Goal: Task Accomplishment & Management: Complete application form

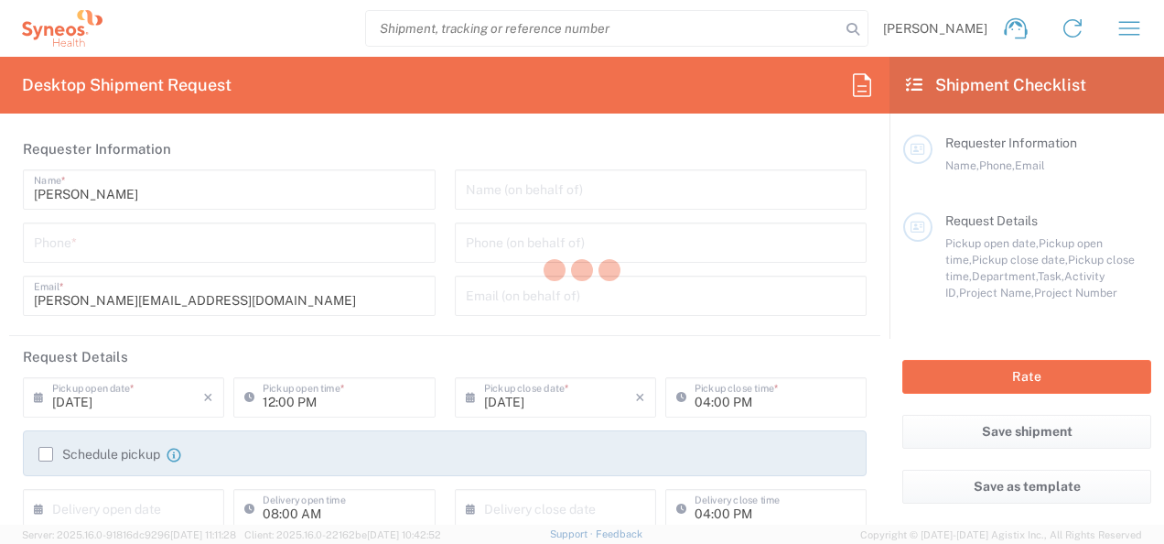
type input "3110"
type input "Croatia"
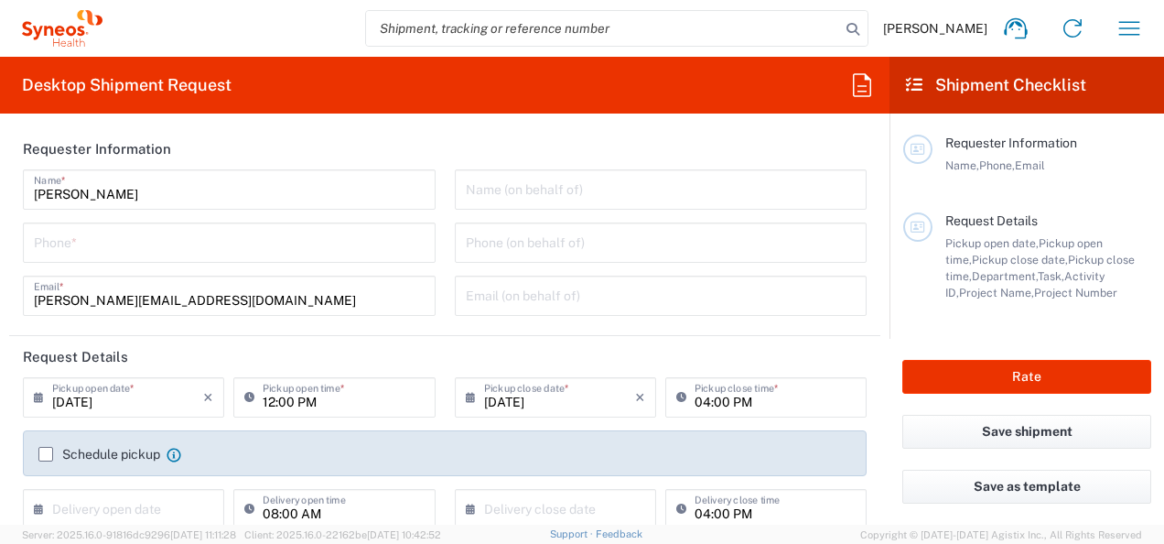
type input "Syneos Health Croatia doo-HRK FOR IT RETURNS PLEASE REFER TO IT SYNCUP PAGE"
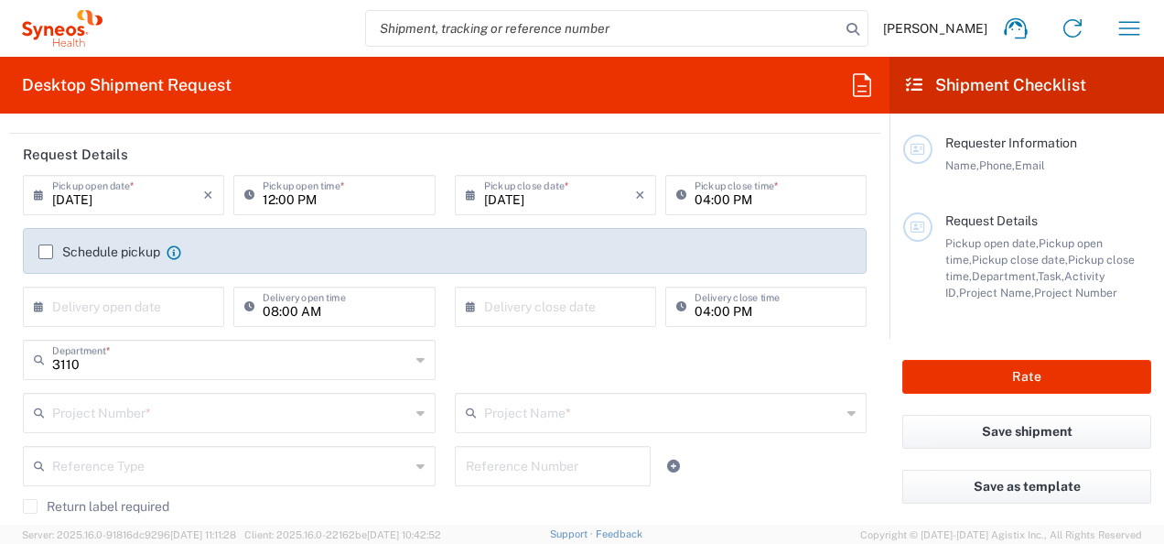
scroll to position [207, 0]
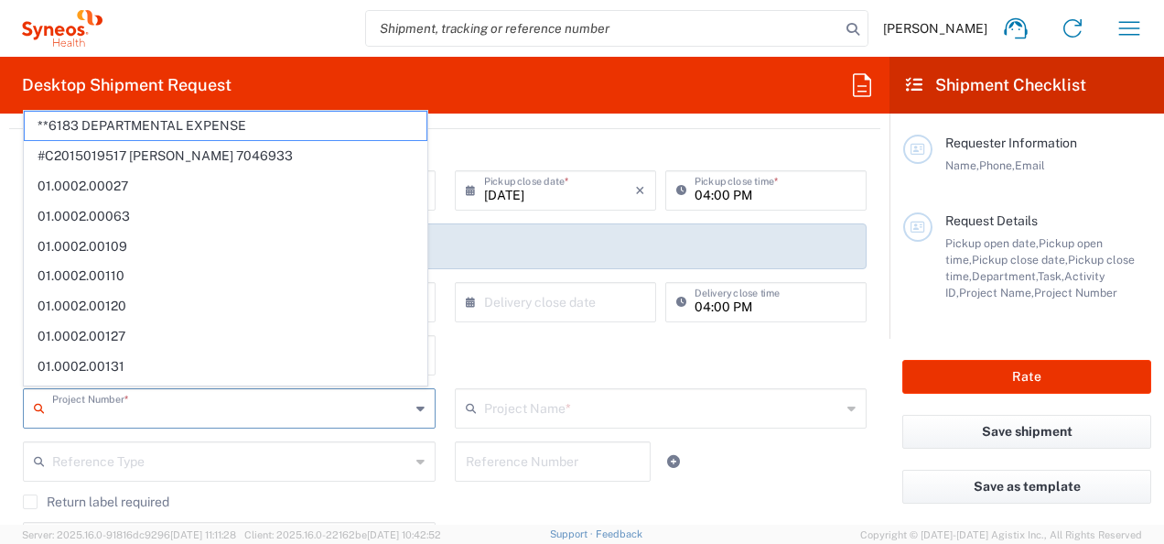
click at [257, 412] on input "text" at bounding box center [231, 407] width 358 height 32
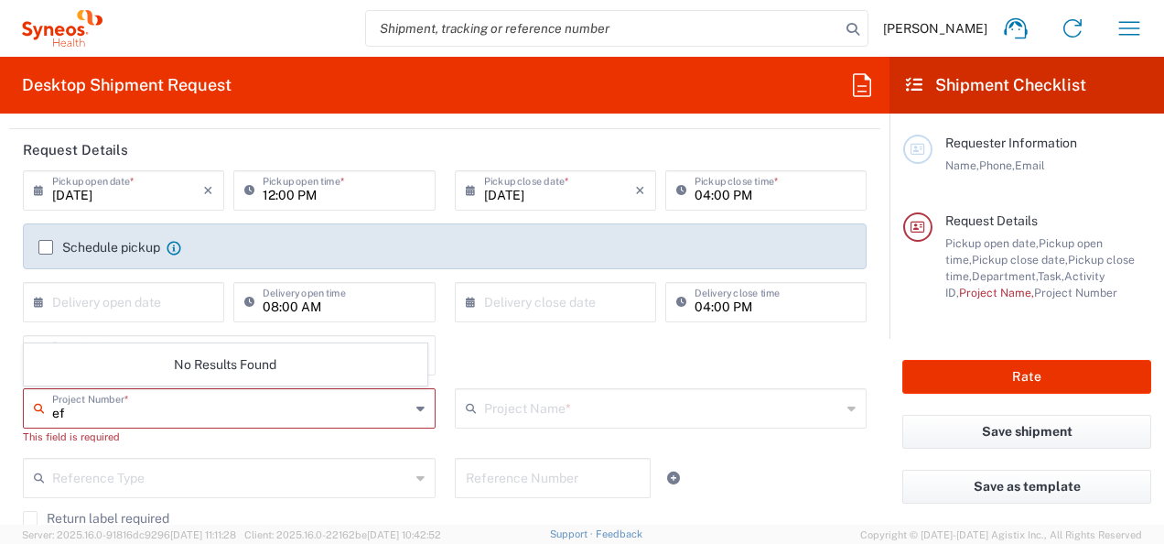
type input "e"
click at [257, 412] on input "sanofi" at bounding box center [231, 407] width 358 height 32
type input "p"
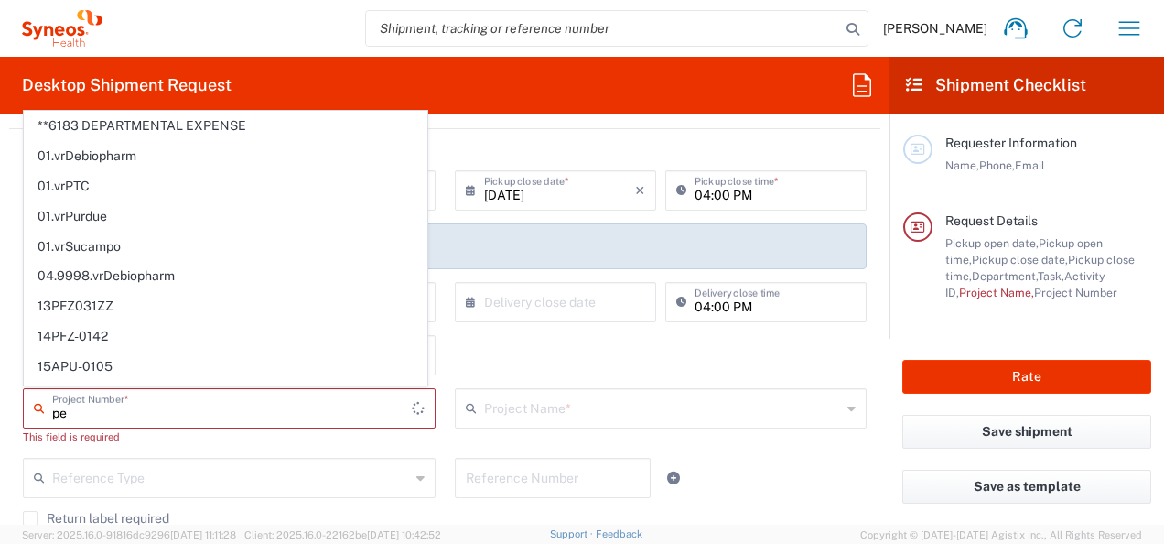
type input "p"
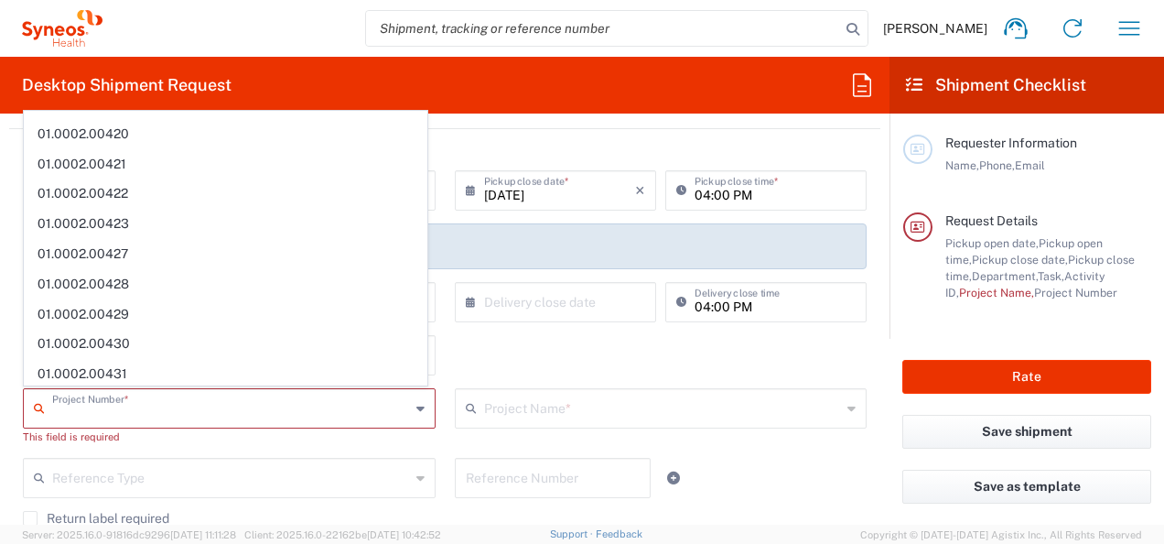
scroll to position [0, 0]
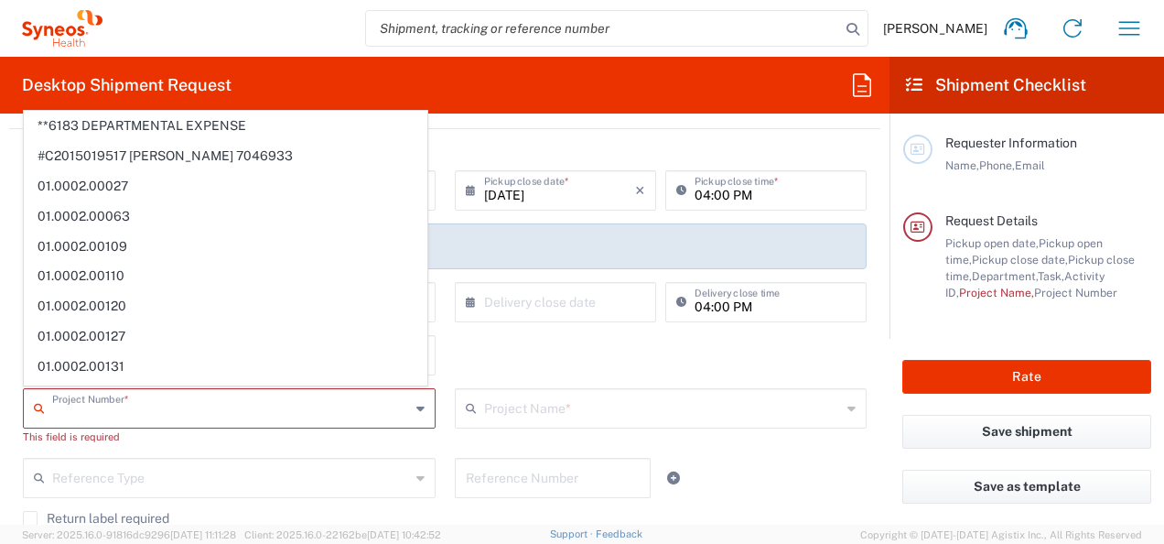
click at [254, 416] on input "text" at bounding box center [231, 407] width 358 height 32
click at [102, 416] on input "text" at bounding box center [231, 407] width 358 height 32
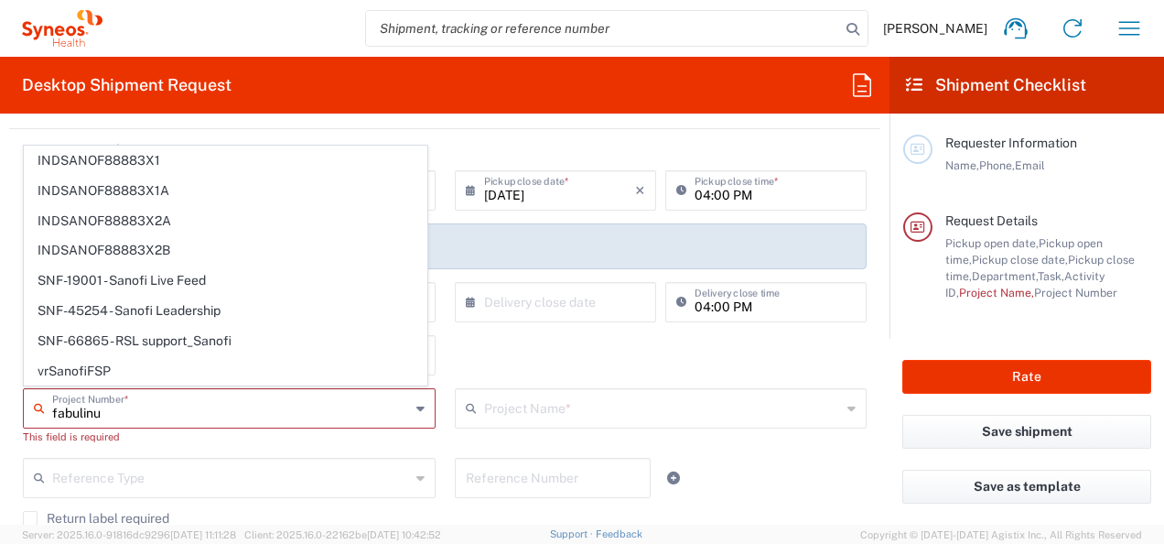
click at [144, 417] on input "fabulinu" at bounding box center [231, 407] width 358 height 32
type input "fabulinu"
click at [513, 362] on div "3110 Department * 3110 3000 3100 3109 3111 3112 3125 3130 3135 3136 3150 3155 3…" at bounding box center [445, 361] width 863 height 53
click at [693, 405] on input "text" at bounding box center [663, 407] width 358 height 32
click at [676, 406] on input "text" at bounding box center [663, 407] width 358 height 32
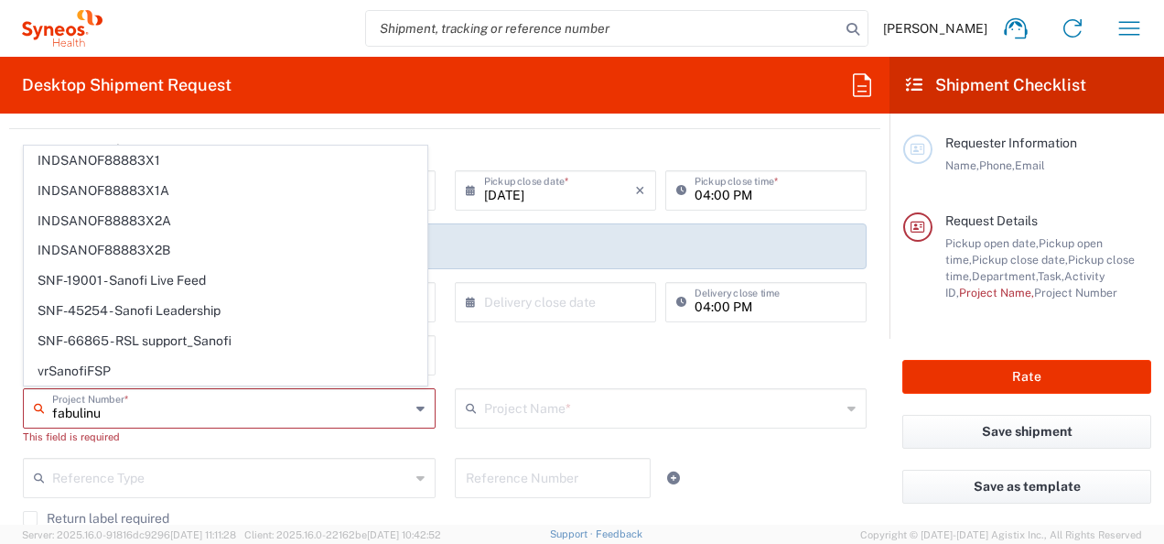
click at [842, 405] on div "Project Name *" at bounding box center [661, 408] width 413 height 40
click at [848, 404] on icon at bounding box center [852, 408] width 8 height 29
click at [848, 406] on icon at bounding box center [852, 408] width 8 height 29
click at [578, 408] on input "text" at bounding box center [663, 407] width 358 height 32
click at [527, 397] on input "text" at bounding box center [663, 407] width 358 height 32
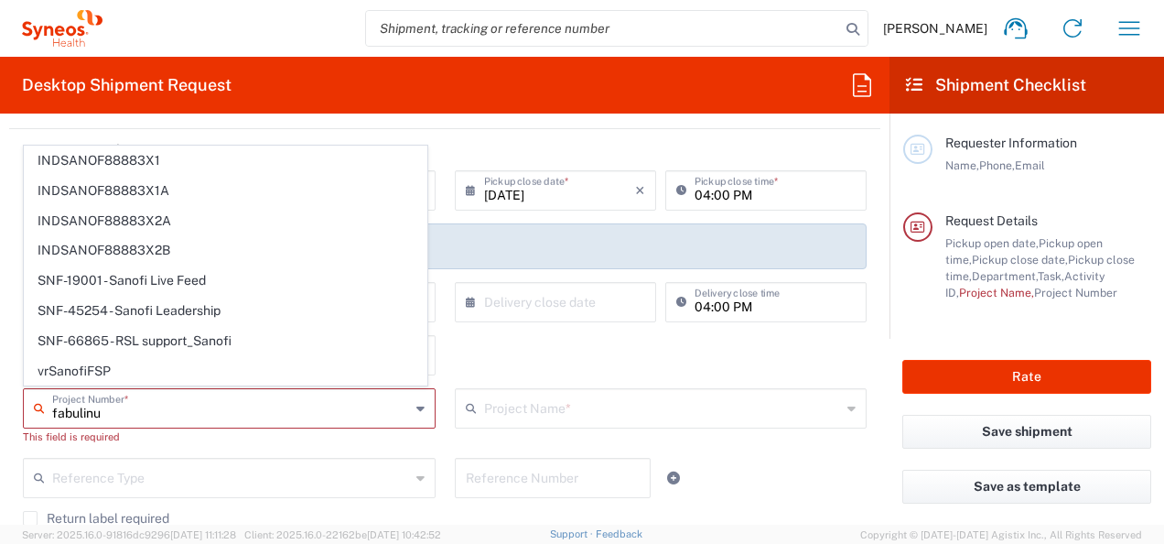
click at [848, 403] on icon at bounding box center [852, 408] width 8 height 29
click at [823, 405] on input "text" at bounding box center [663, 407] width 358 height 32
click at [243, 399] on input "fabulinu" at bounding box center [231, 407] width 358 height 32
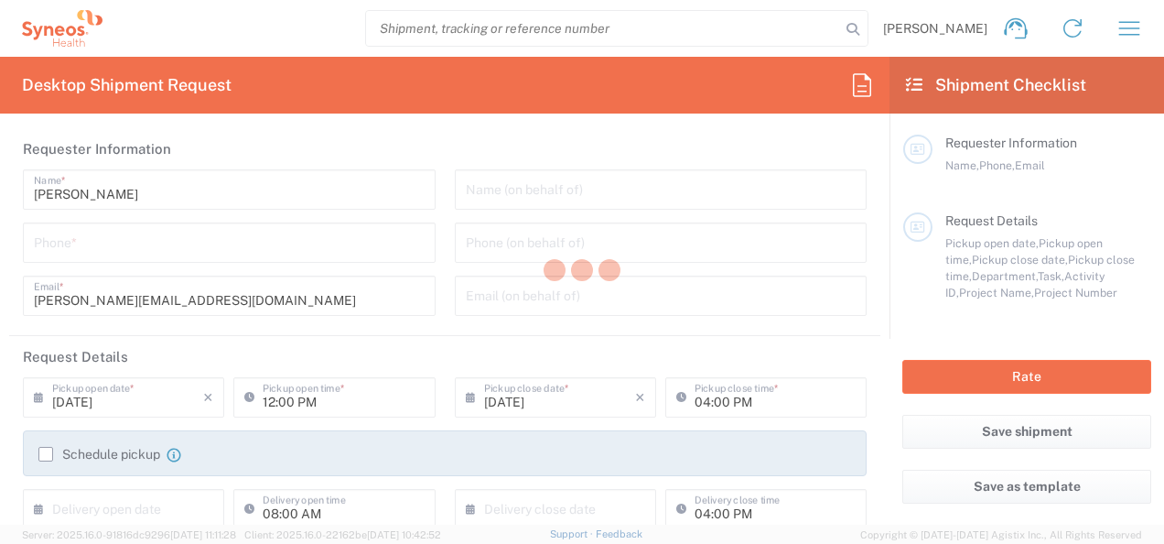
type input "[GEOGRAPHIC_DATA]"
type input "3110"
type input "Syneos Health Croatia doo-HRK FOR IT RETURNS PLEASE REFER TO IT SYNCUP PAGE"
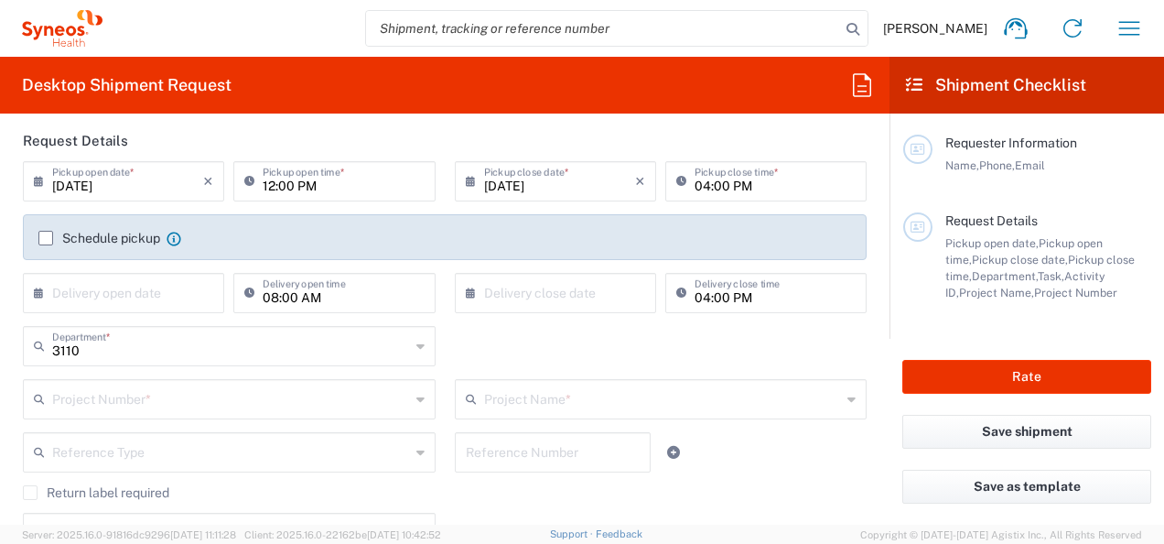
scroll to position [241, 0]
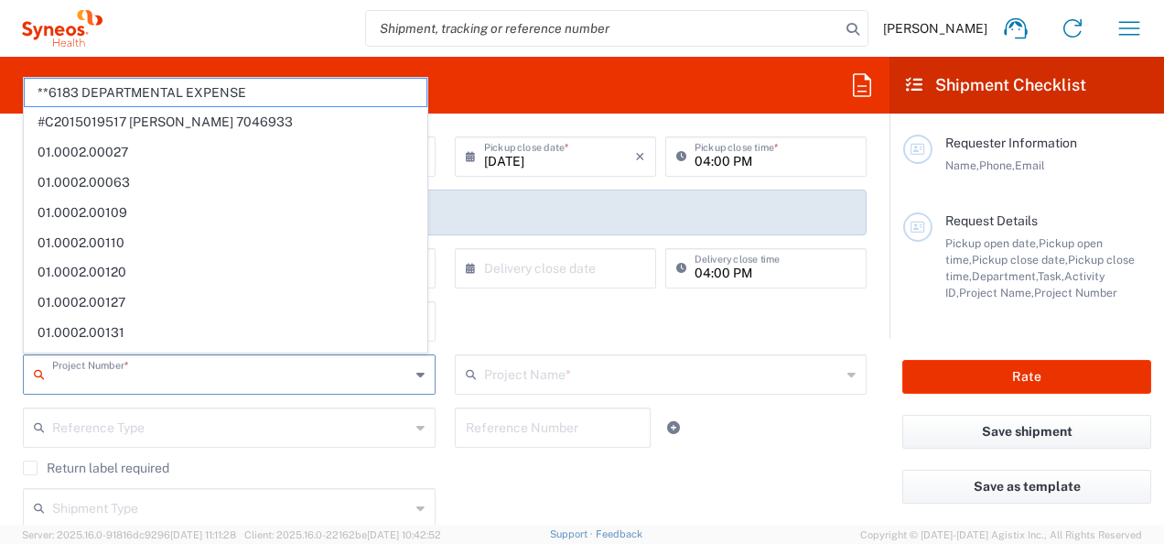
click at [332, 380] on input "text" at bounding box center [231, 373] width 358 height 32
type input "17919"
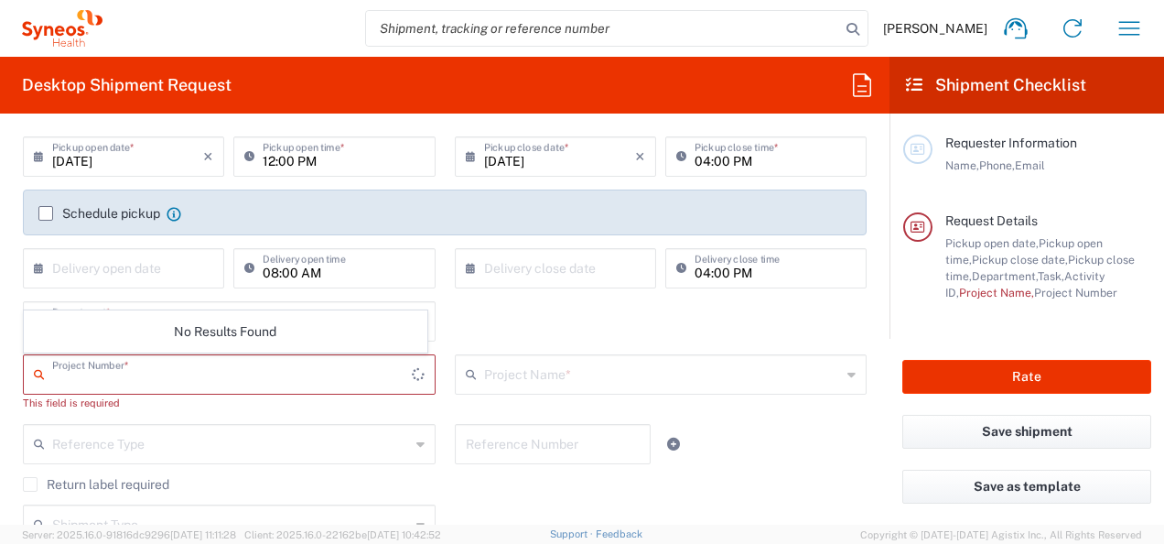
click at [606, 373] on input "text" at bounding box center [663, 373] width 358 height 32
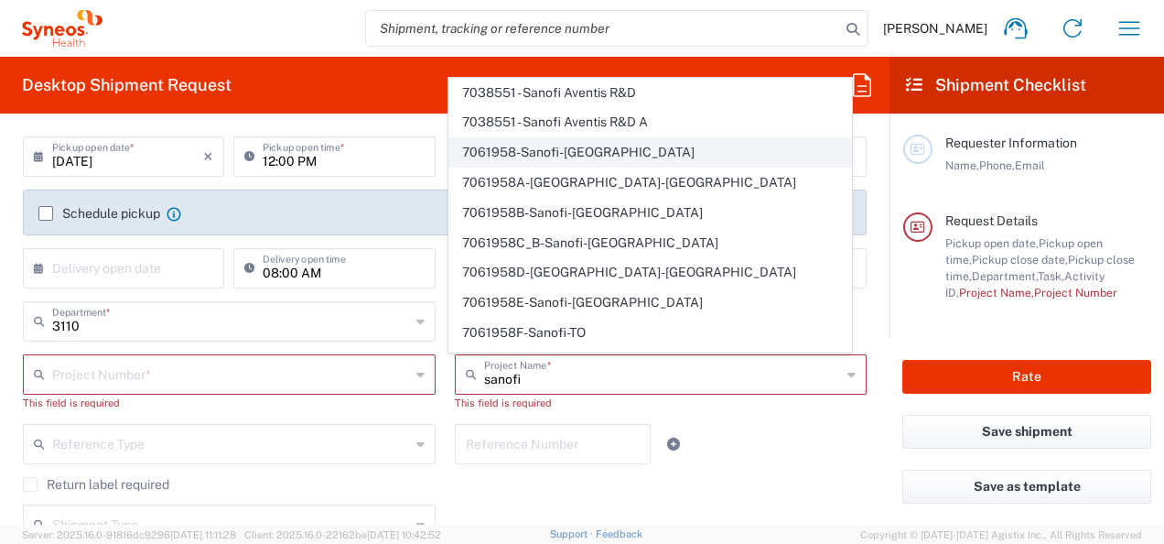
click at [549, 158] on span "7061958-Sanofi-[GEOGRAPHIC_DATA]" at bounding box center [650, 152] width 402 height 28
type input "7061958-Sanofi-[GEOGRAPHIC_DATA]"
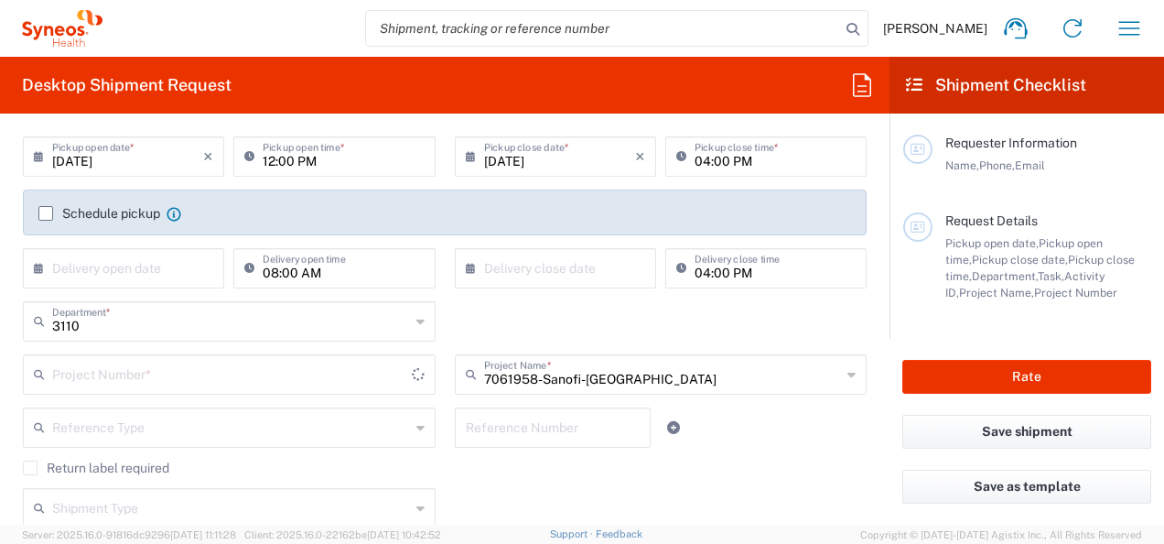
type input "7061958"
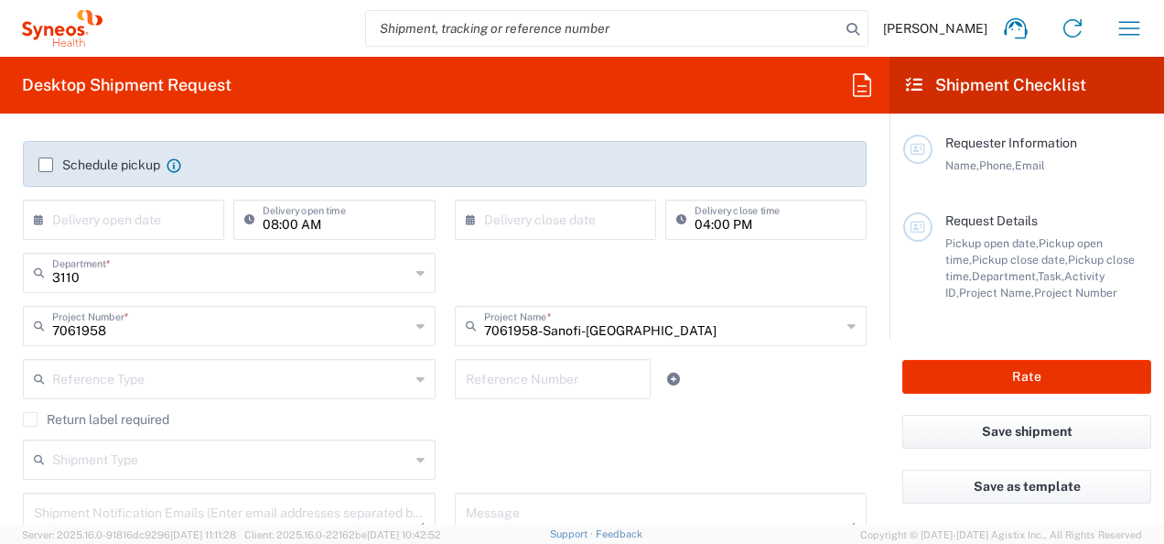
scroll to position [298, 0]
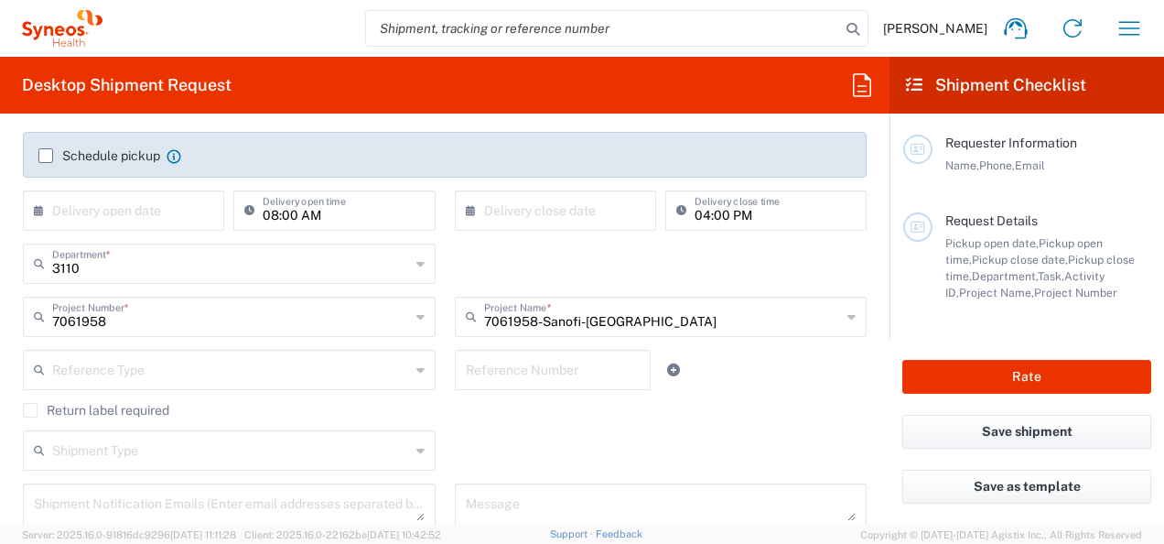
click at [416, 368] on icon at bounding box center [420, 369] width 8 height 29
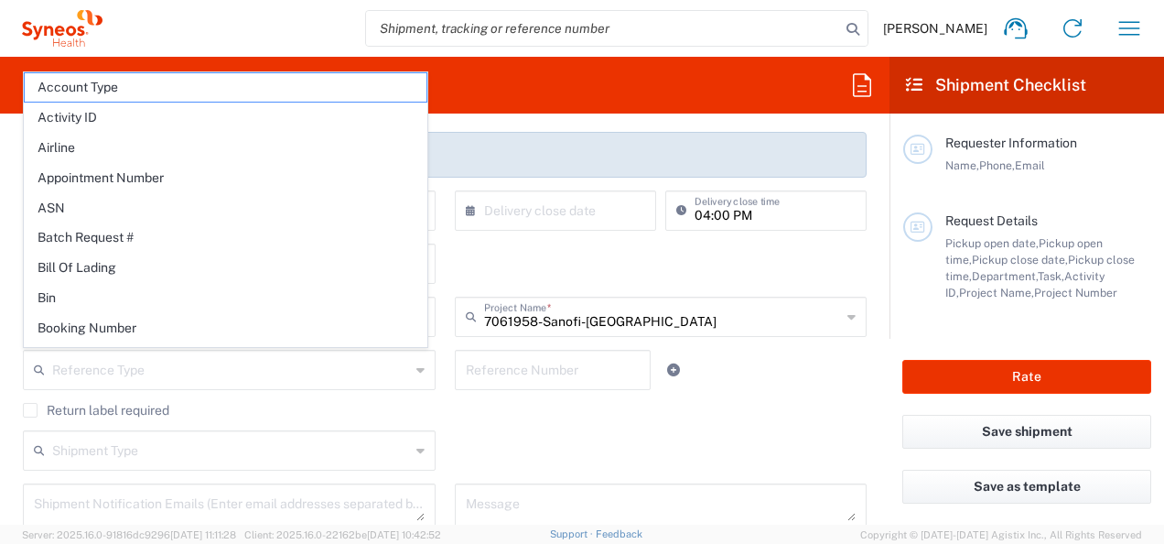
click at [416, 368] on icon at bounding box center [420, 369] width 8 height 29
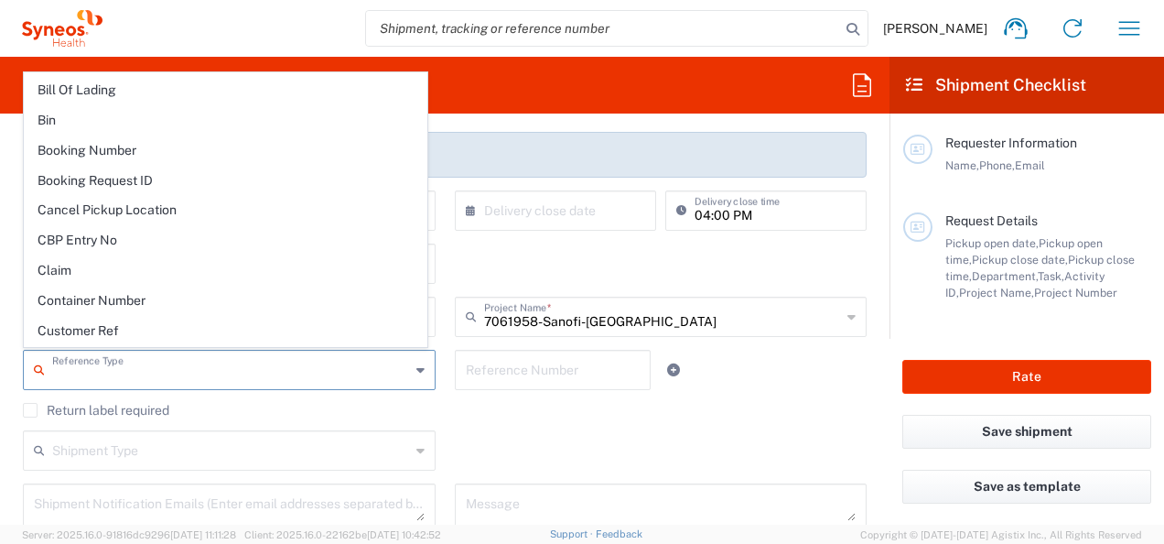
scroll to position [183, 0]
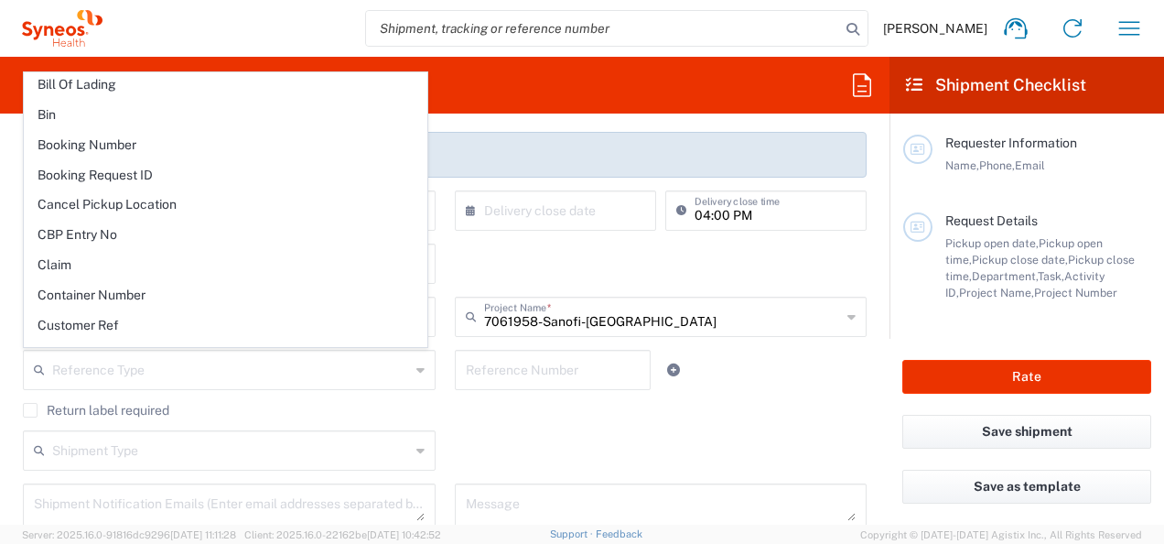
click at [830, 438] on div "Shipment Type Batch Regular" at bounding box center [445, 456] width 863 height 53
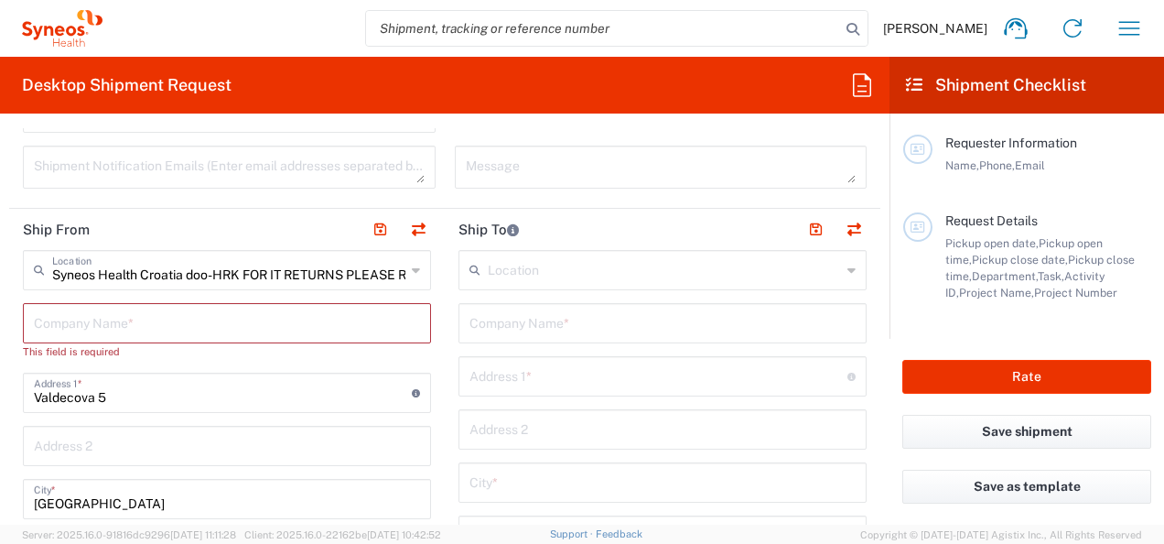
scroll to position [665, 0]
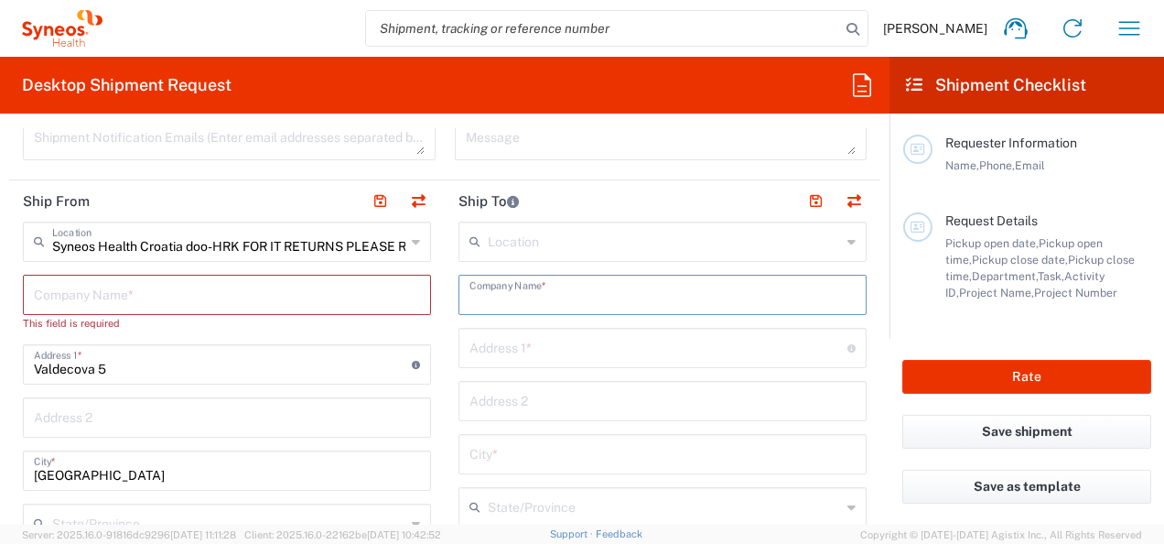
click at [525, 298] on input "text" at bounding box center [663, 293] width 386 height 32
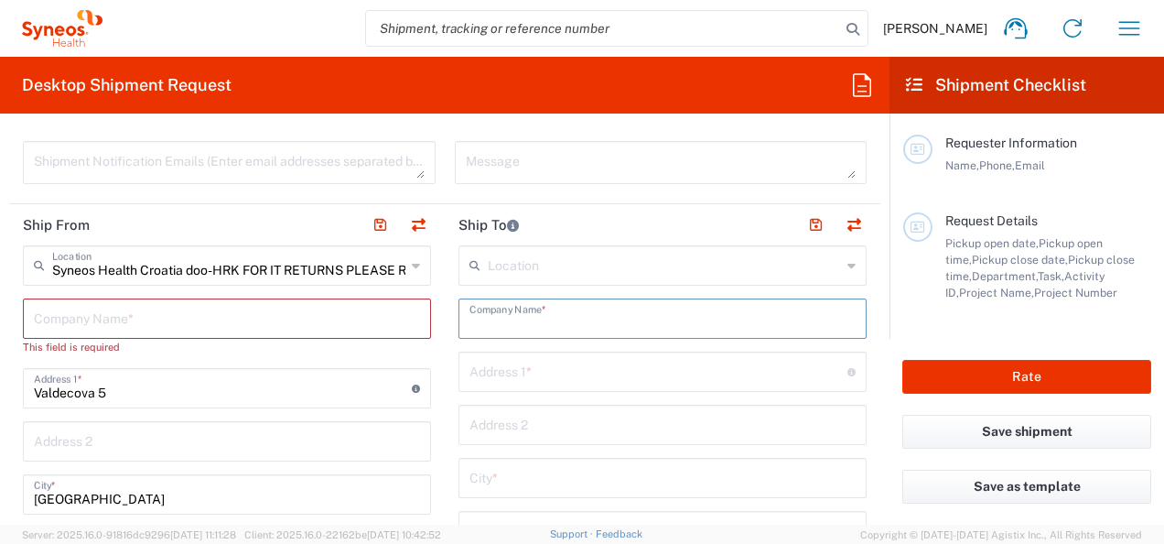
scroll to position [611, 0]
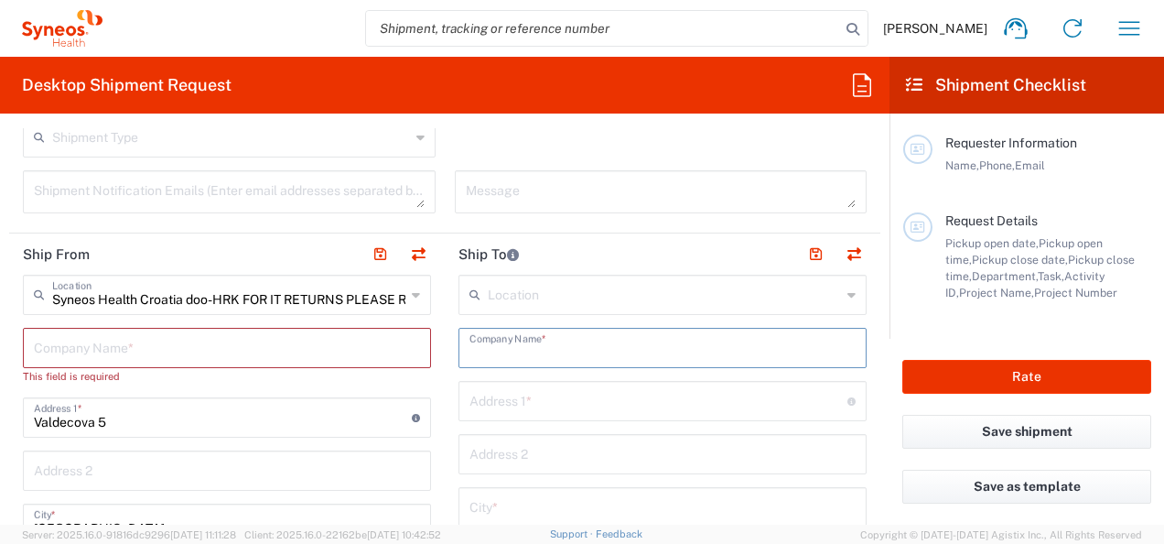
click at [412, 293] on icon at bounding box center [416, 294] width 8 height 29
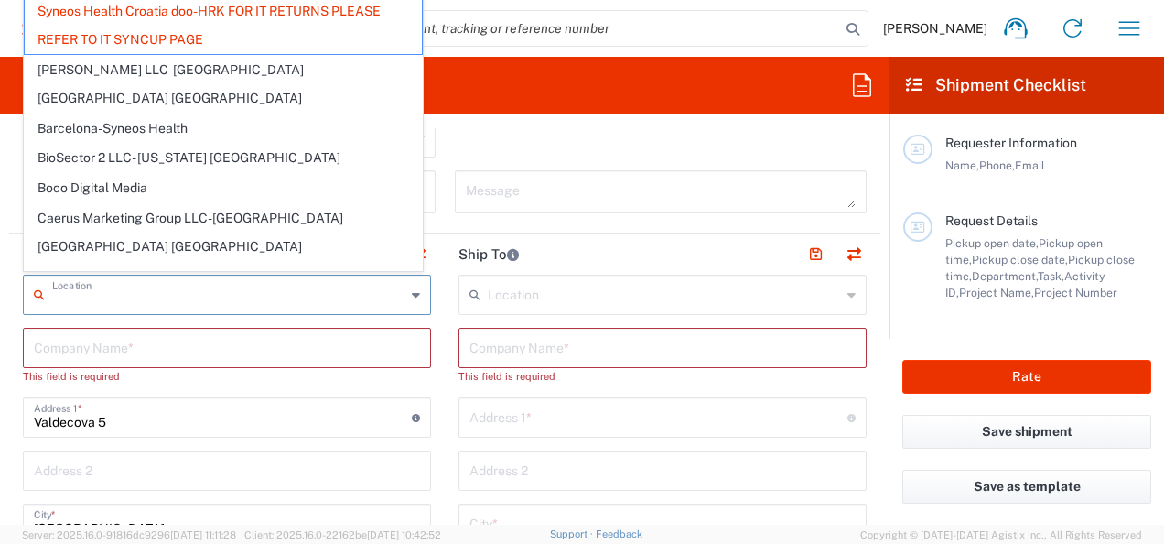
scroll to position [0, 0]
click at [242, 350] on input "text" at bounding box center [227, 346] width 386 height 32
type input "Syneos Health Croatia doo-HRK FOR IT RETURNS PLEASE REFER TO IT SYNCUP PAGE"
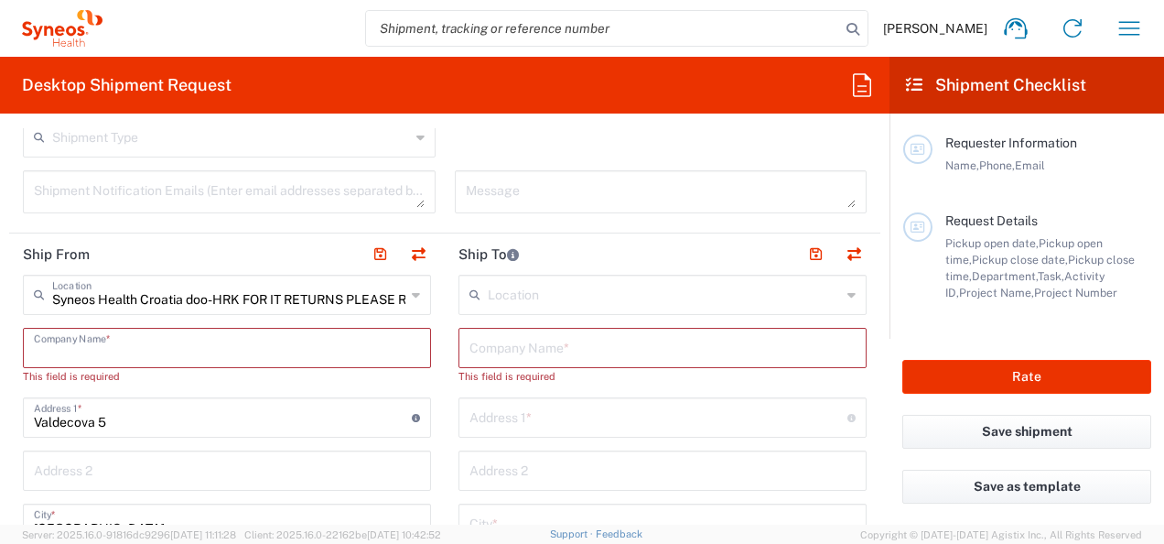
click at [274, 427] on input "Valdecova 5" at bounding box center [223, 416] width 378 height 32
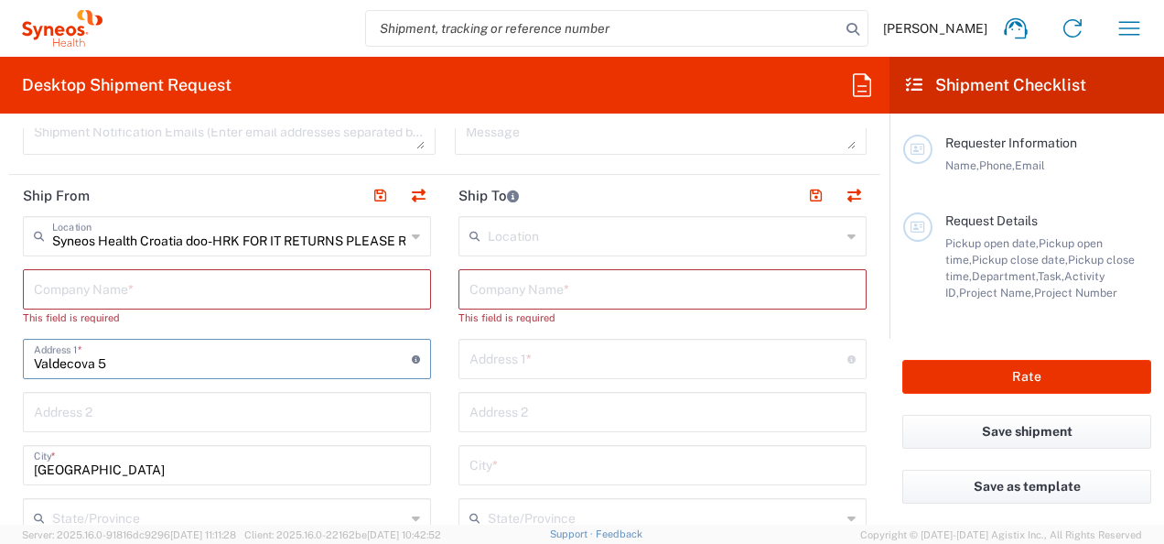
scroll to position [685, 0]
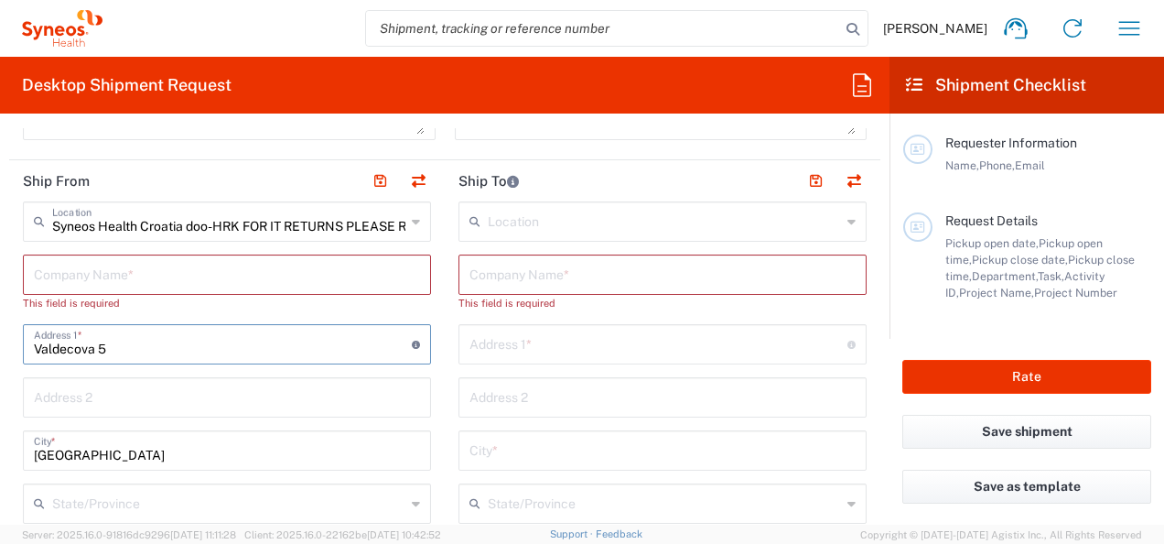
click at [69, 273] on input "text" at bounding box center [227, 273] width 386 height 32
type input "U"
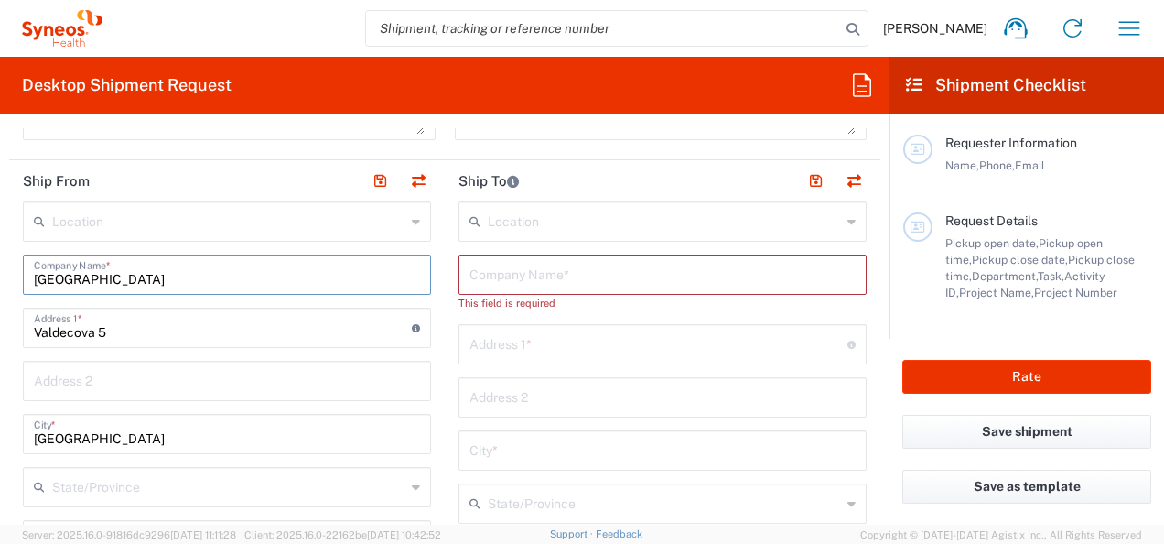
type input "[GEOGRAPHIC_DATA]"
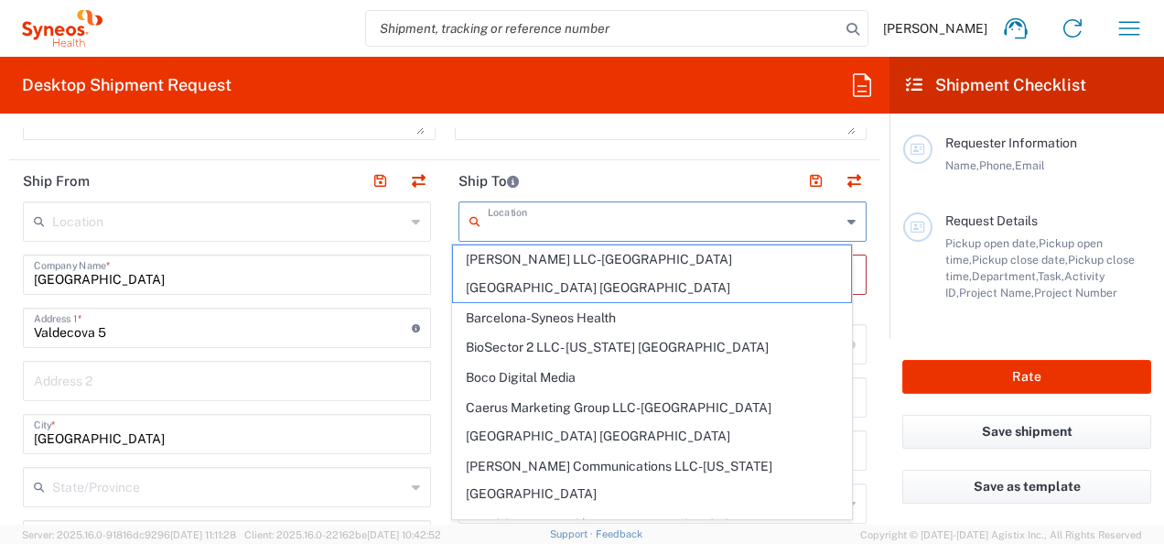
click at [524, 219] on input "text" at bounding box center [664, 220] width 353 height 32
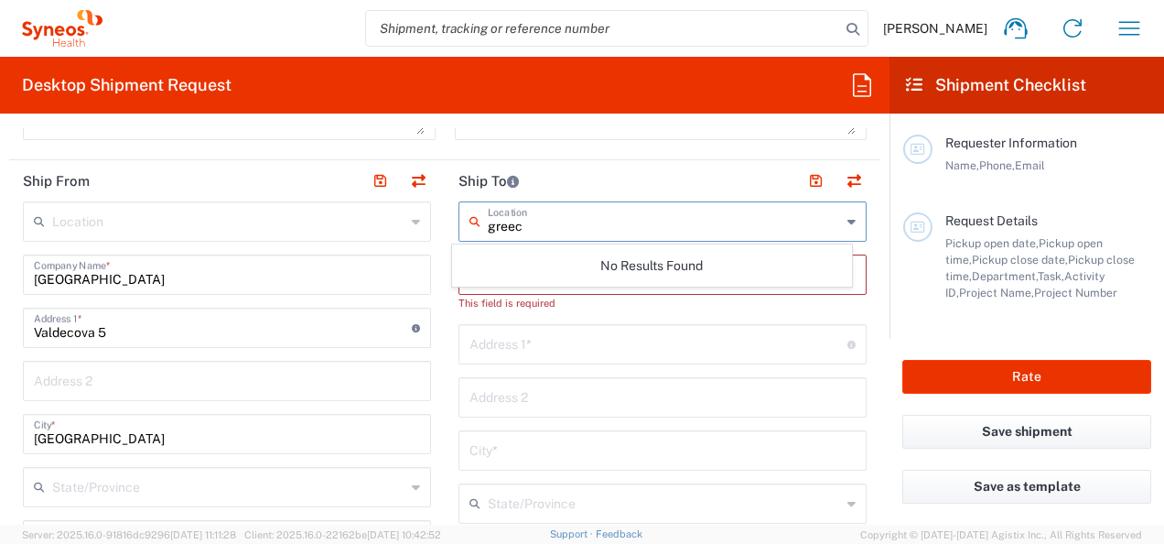
type input "[GEOGRAPHIC_DATA]"
click at [524, 228] on input "[GEOGRAPHIC_DATA]" at bounding box center [664, 220] width 353 height 32
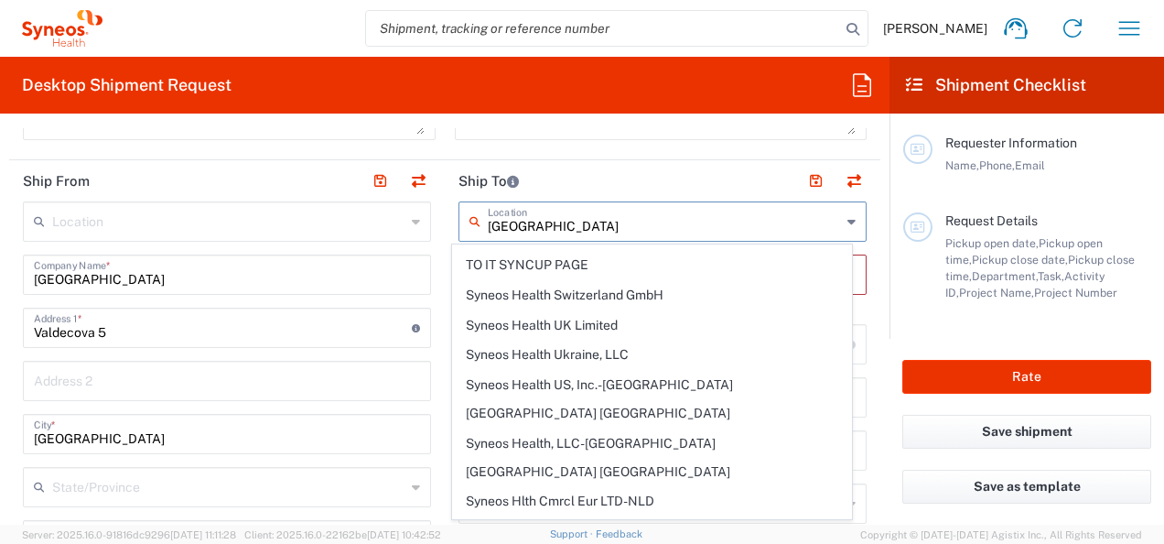
scroll to position [0, 0]
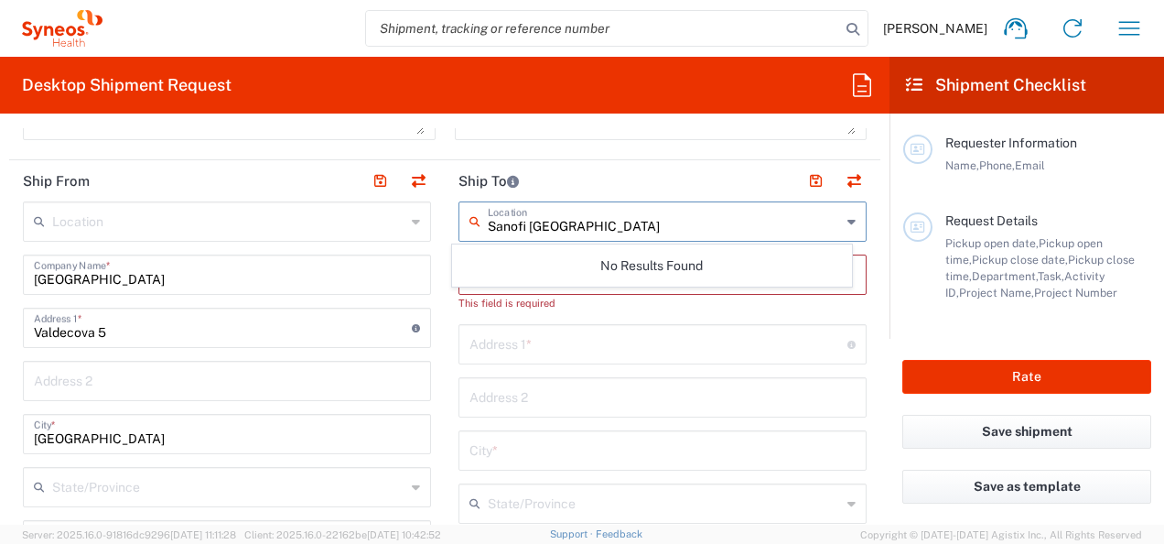
type input "Sanofi [GEOGRAPHIC_DATA]"
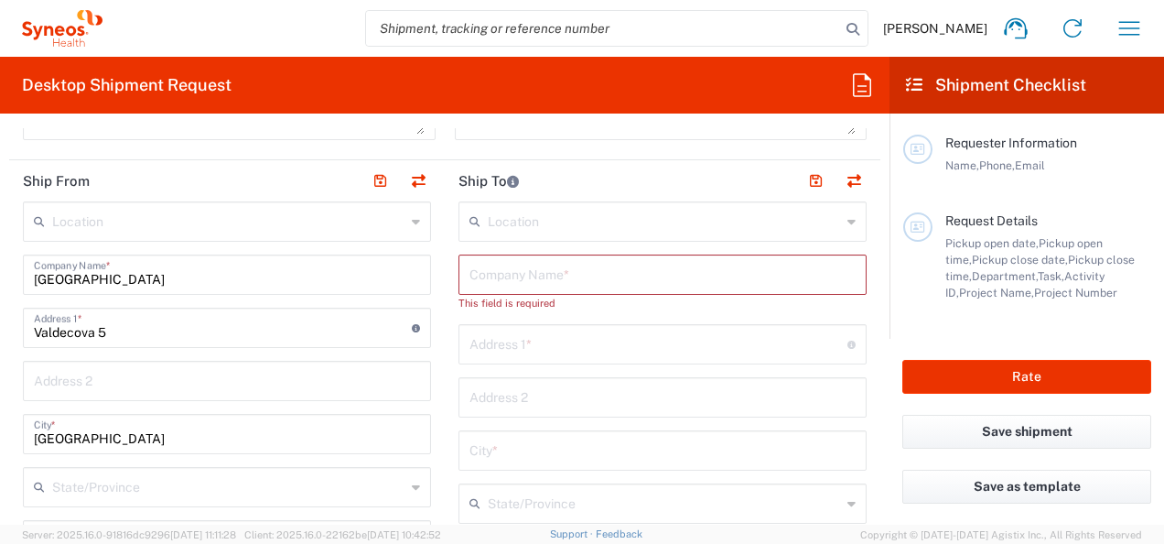
click at [600, 211] on input "text" at bounding box center [664, 220] width 353 height 32
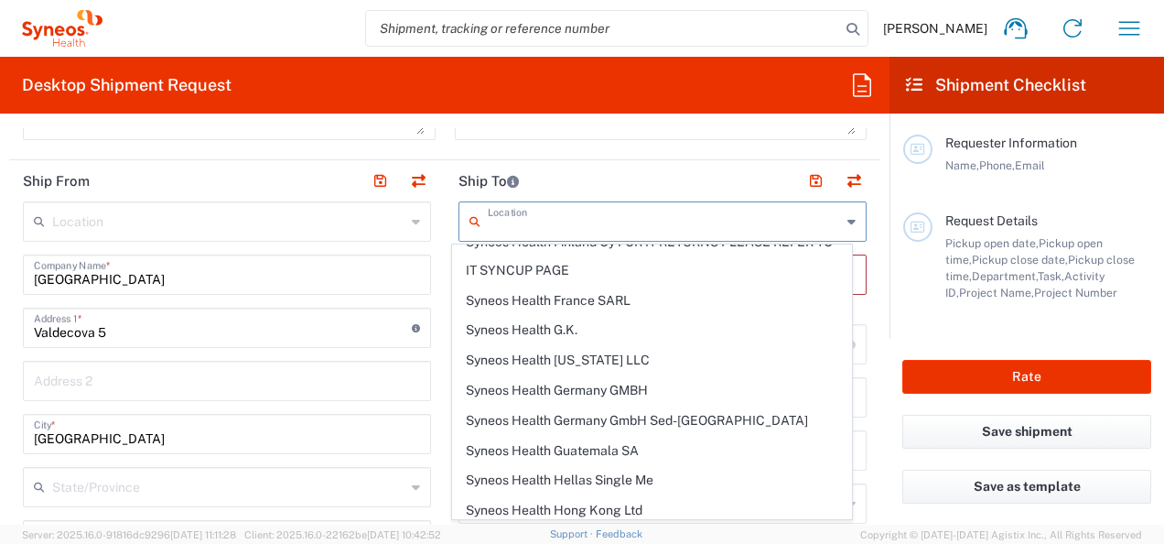
scroll to position [2370, 0]
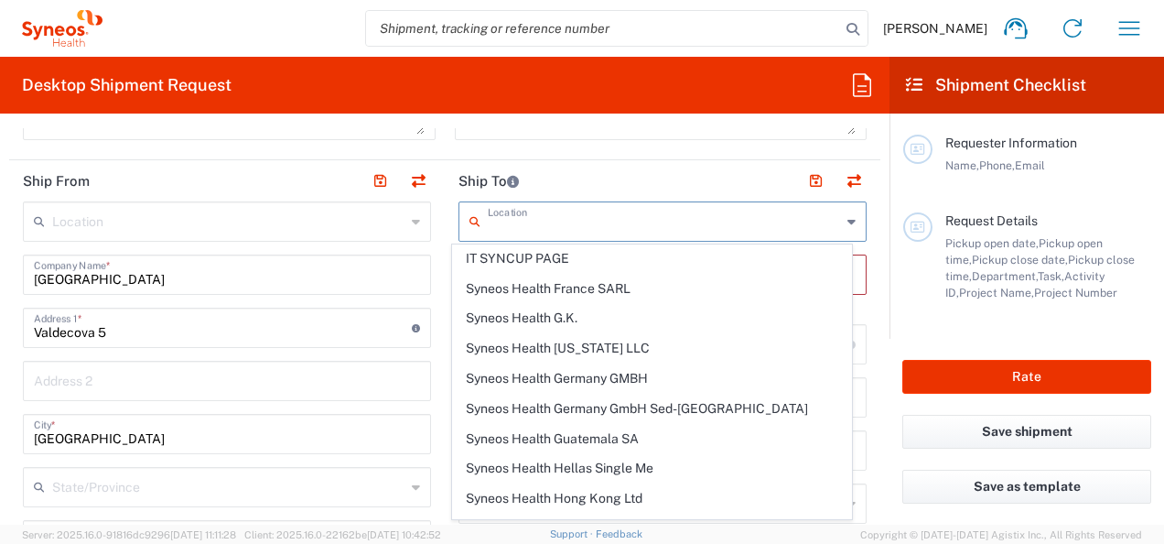
click at [604, 176] on header "Ship To" at bounding box center [663, 180] width 436 height 41
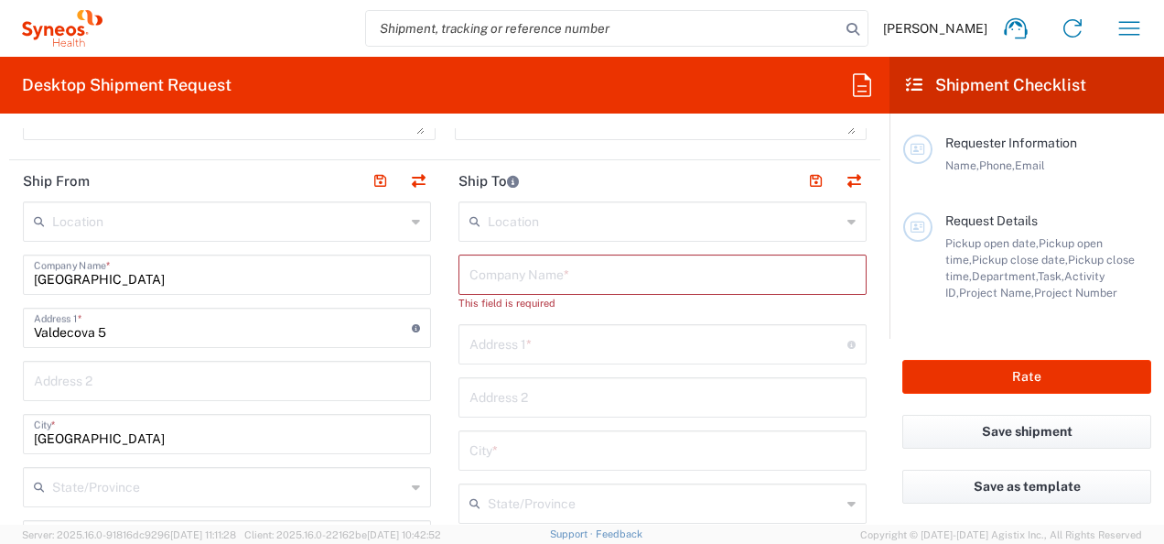
click at [502, 273] on input "text" at bounding box center [663, 273] width 386 height 32
click at [514, 352] on input "text" at bounding box center [659, 343] width 378 height 32
type input "[PERSON_NAME] 8"
type input "[GEOGRAPHIC_DATA]"
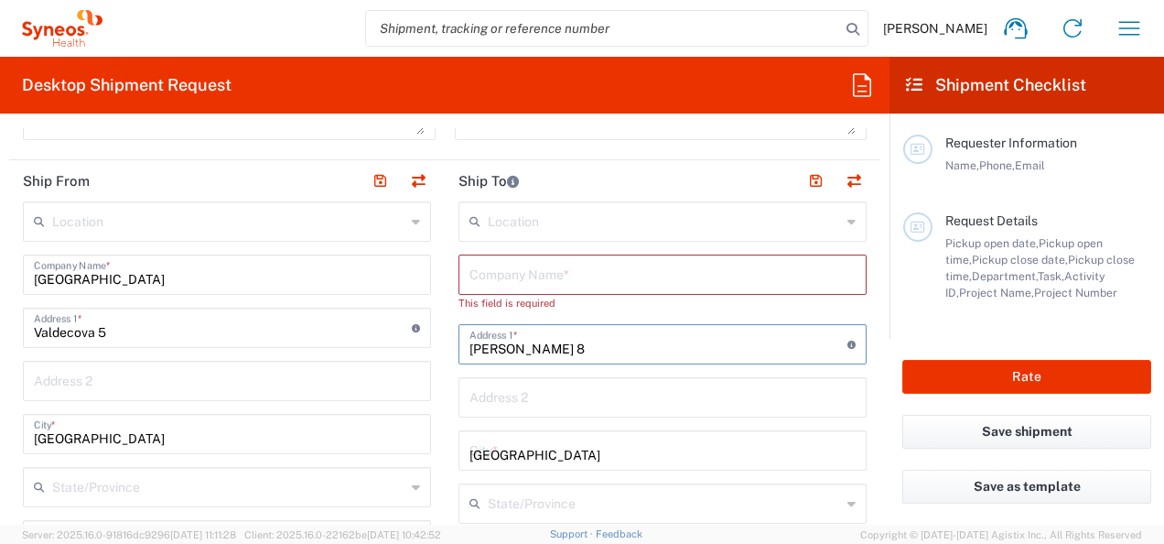
type input "[GEOGRAPHIC_DATA]"
type input "10410"
type input "0921639521"
click at [667, 224] on input "text" at bounding box center [664, 220] width 353 height 32
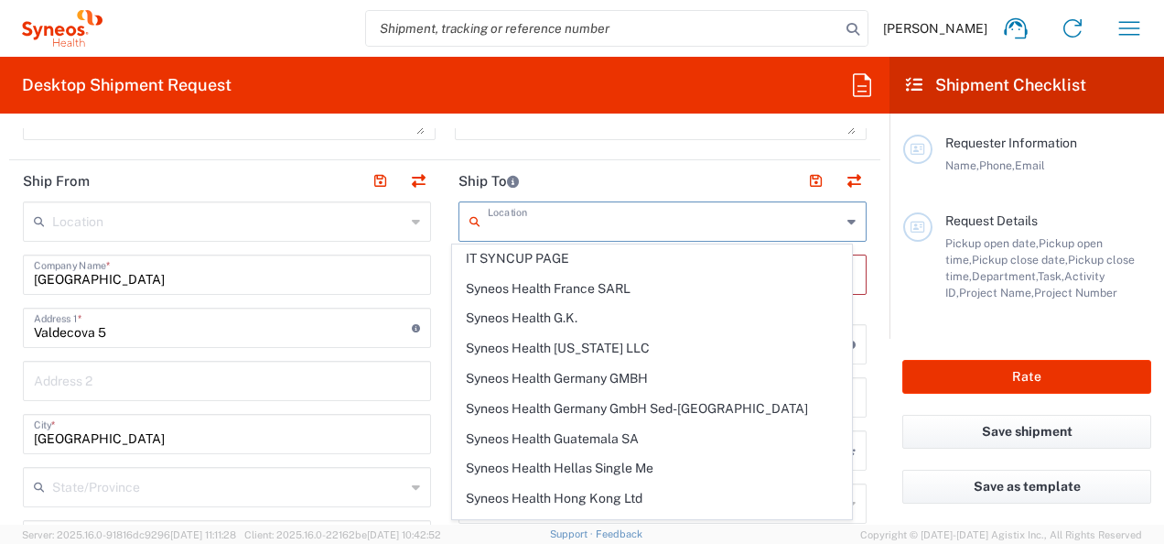
scroll to position [0, 0]
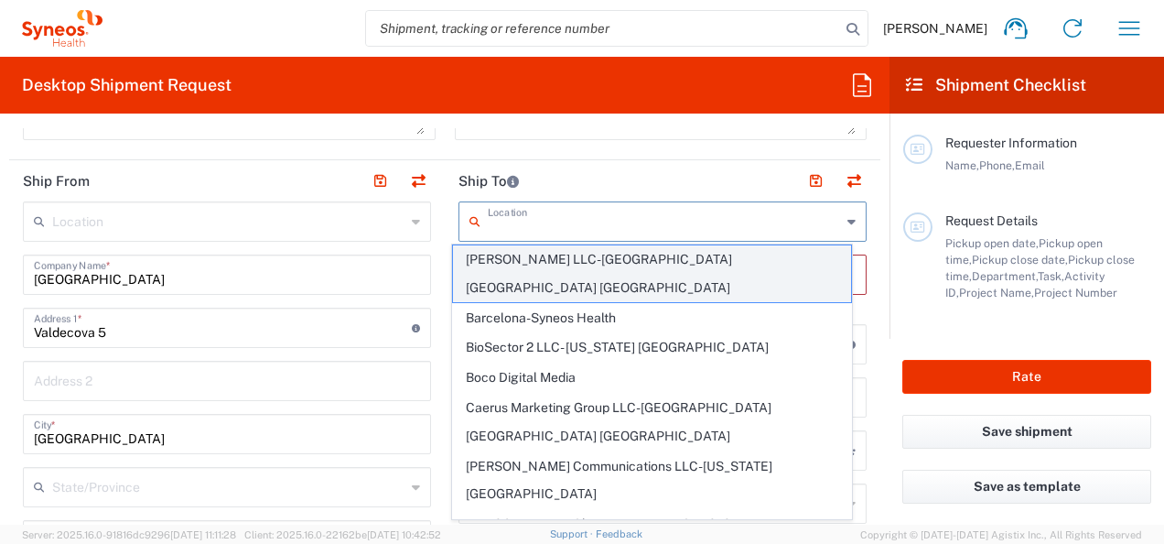
click at [663, 259] on span "[PERSON_NAME] LLC-[GEOGRAPHIC_DATA] [GEOGRAPHIC_DATA] [GEOGRAPHIC_DATA]" at bounding box center [651, 273] width 397 height 57
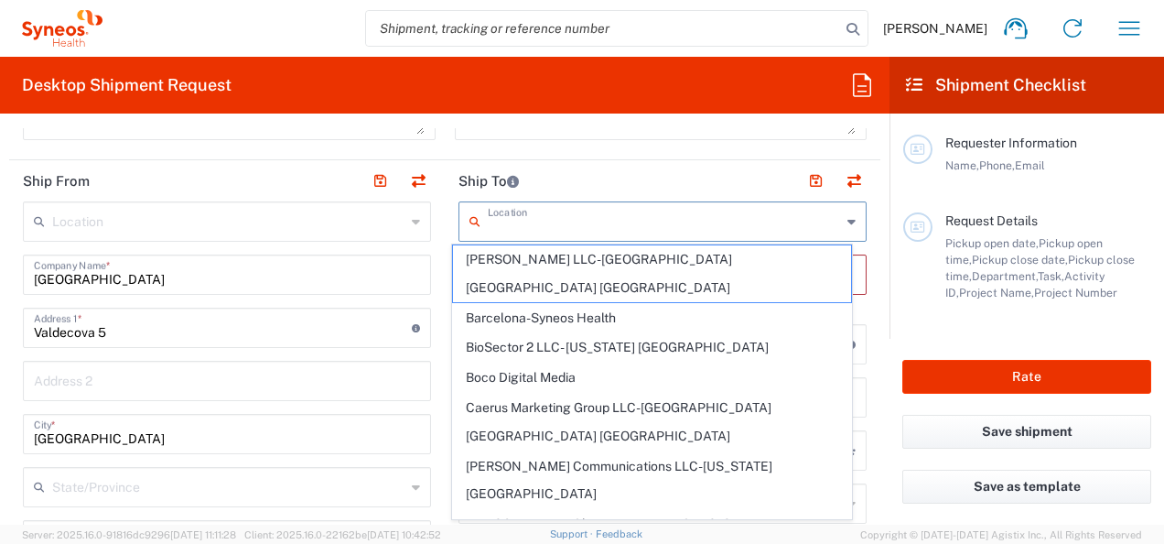
type input "[PERSON_NAME] LLC-[GEOGRAPHIC_DATA] [GEOGRAPHIC_DATA] [GEOGRAPHIC_DATA]"
type input "[PERSON_NAME] LLC"
type input "1030 Sync St"
type input "Morrisville"
type input "[GEOGRAPHIC_DATA]"
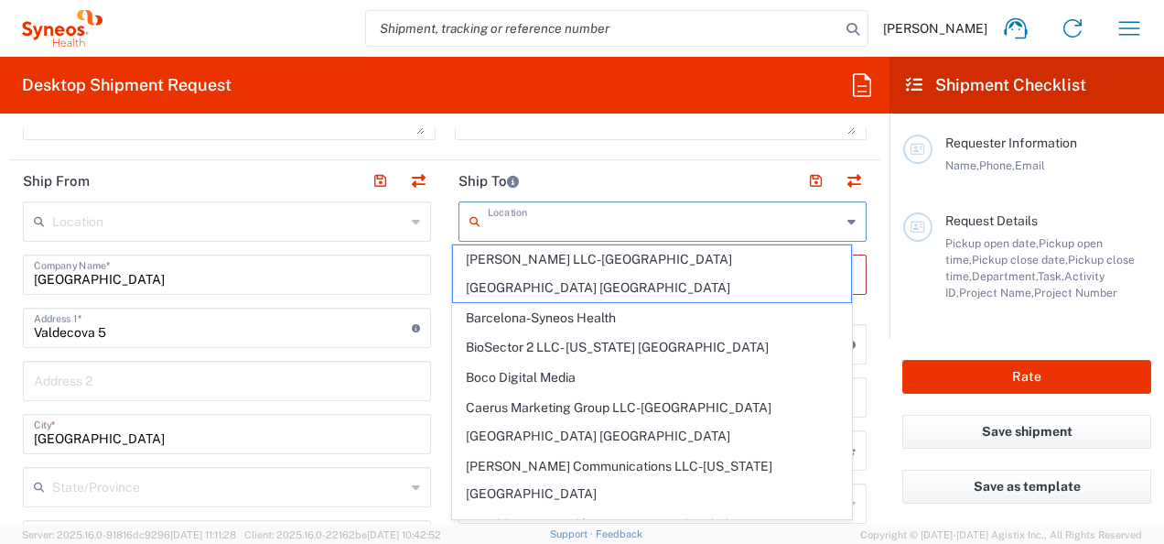
type input "27560"
type input "Sender/Shipper"
type input "Delivery Duty Paid"
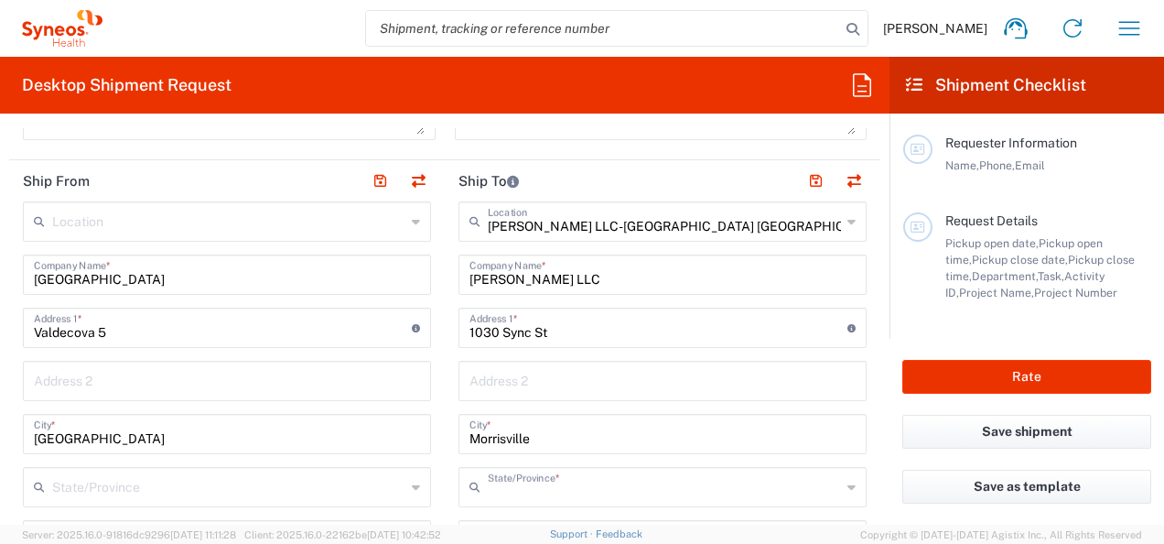
type input "[US_STATE]"
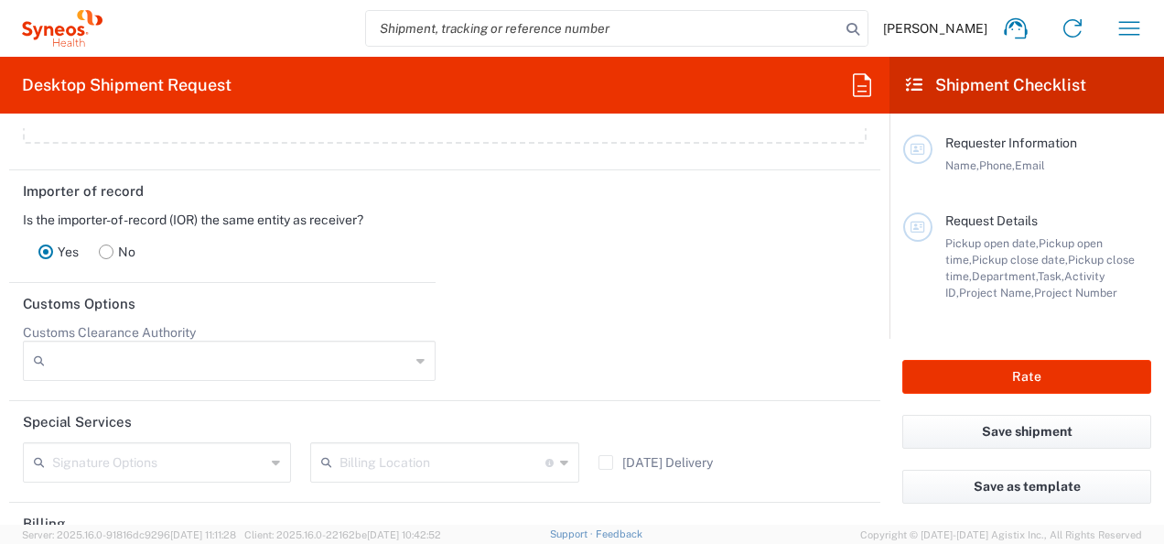
scroll to position [2614, 0]
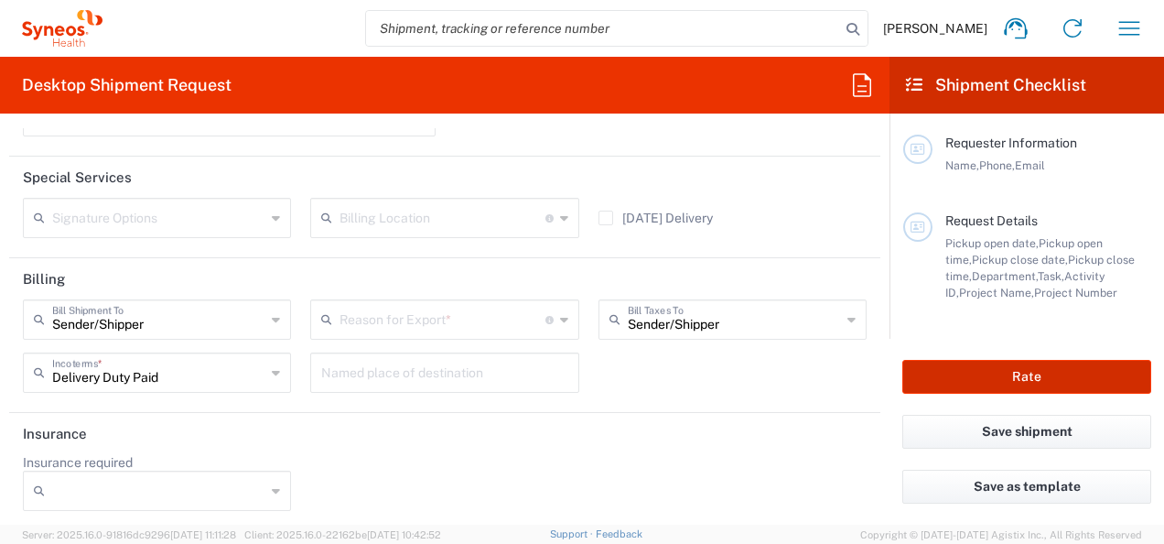
click at [983, 388] on button "Rate" at bounding box center [1027, 377] width 249 height 34
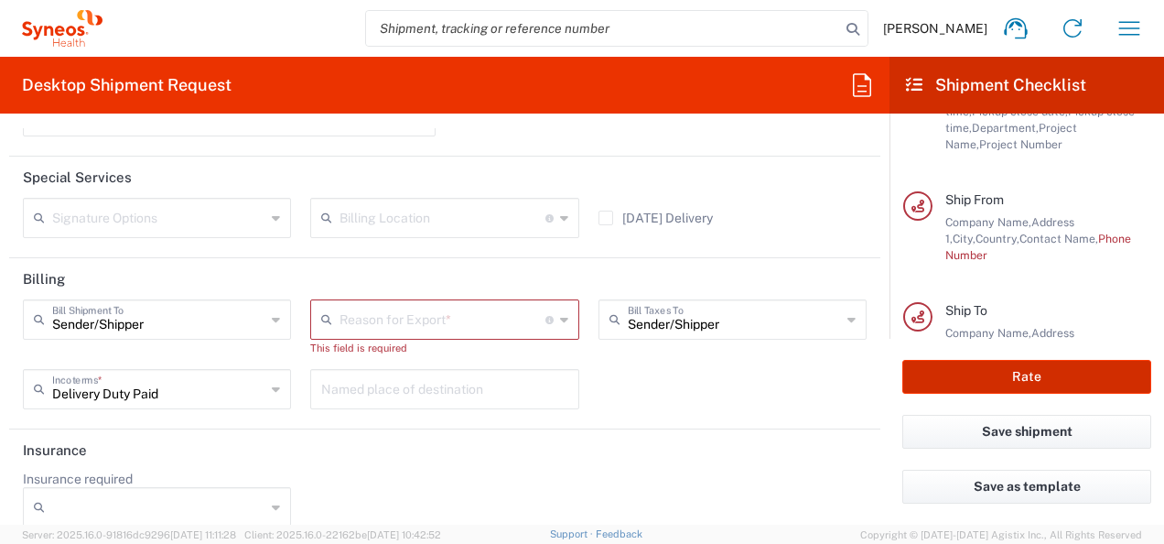
scroll to position [148, 0]
type input "7061958-Sanofi-[GEOGRAPHIC_DATA]"
click at [560, 317] on icon at bounding box center [564, 319] width 8 height 29
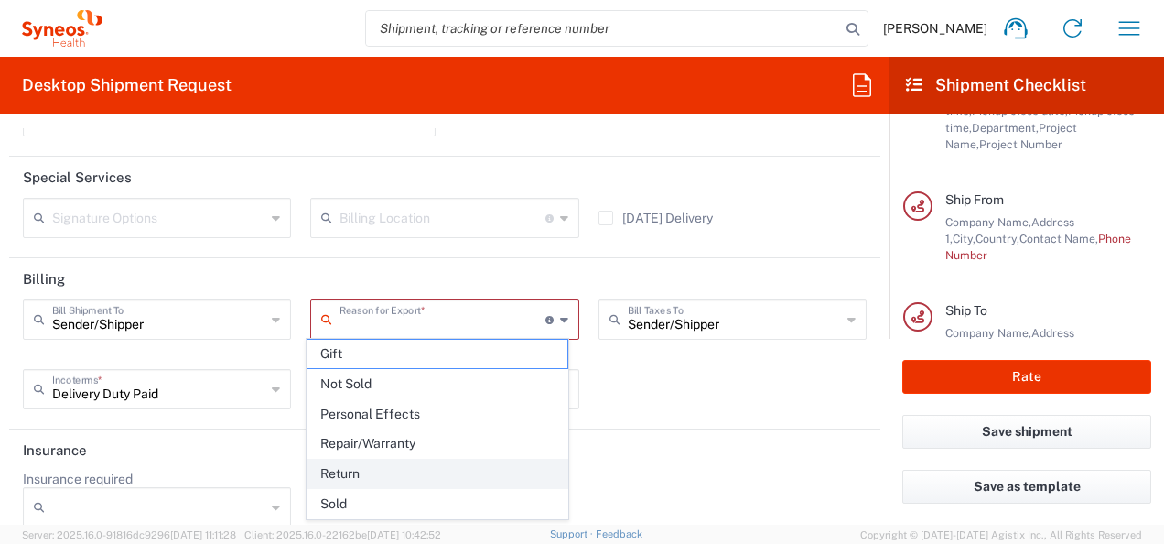
click at [330, 462] on span "Return" at bounding box center [438, 474] width 260 height 28
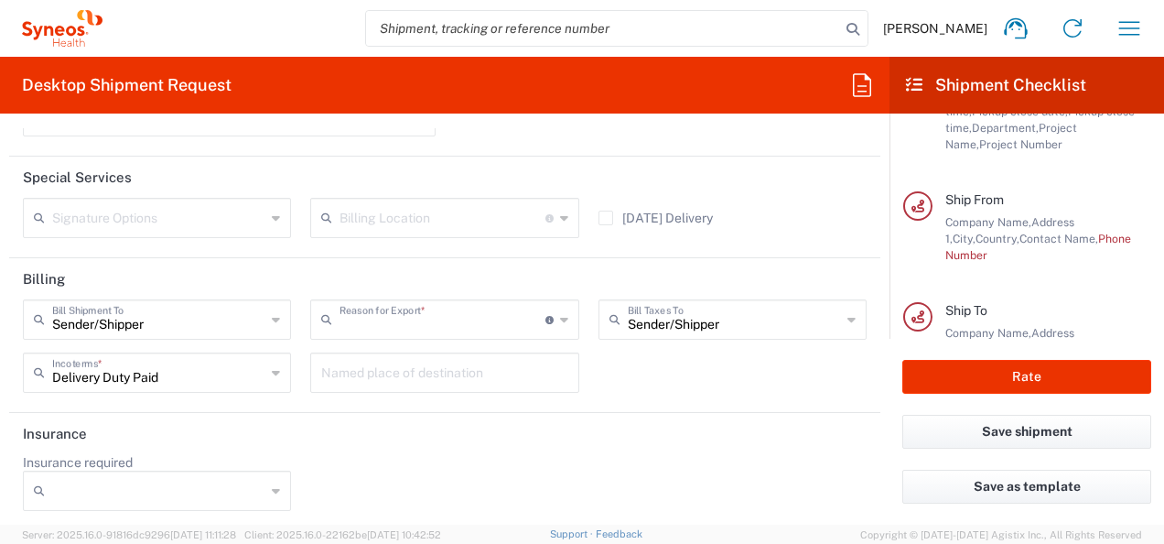
type input "Return"
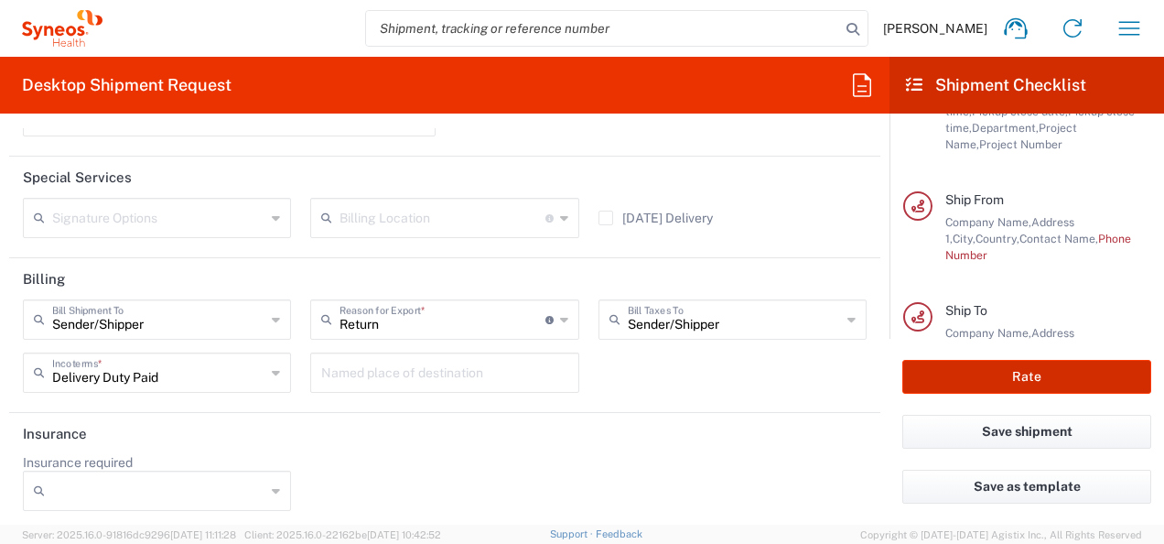
click at [969, 384] on button "Rate" at bounding box center [1027, 377] width 249 height 34
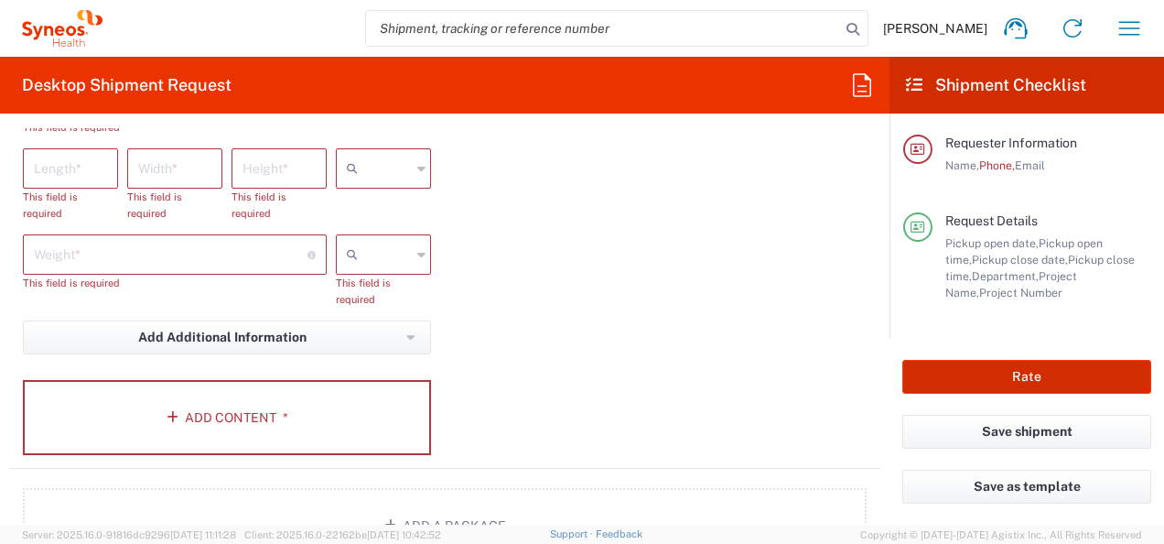
scroll to position [1920, 0]
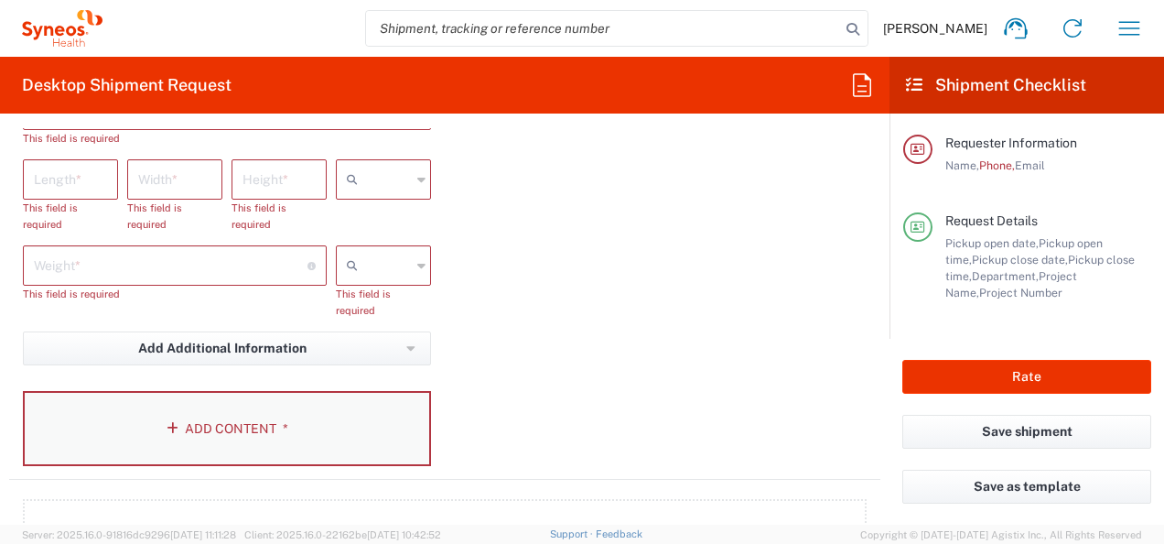
click at [204, 433] on button "Add Content *" at bounding box center [227, 428] width 408 height 75
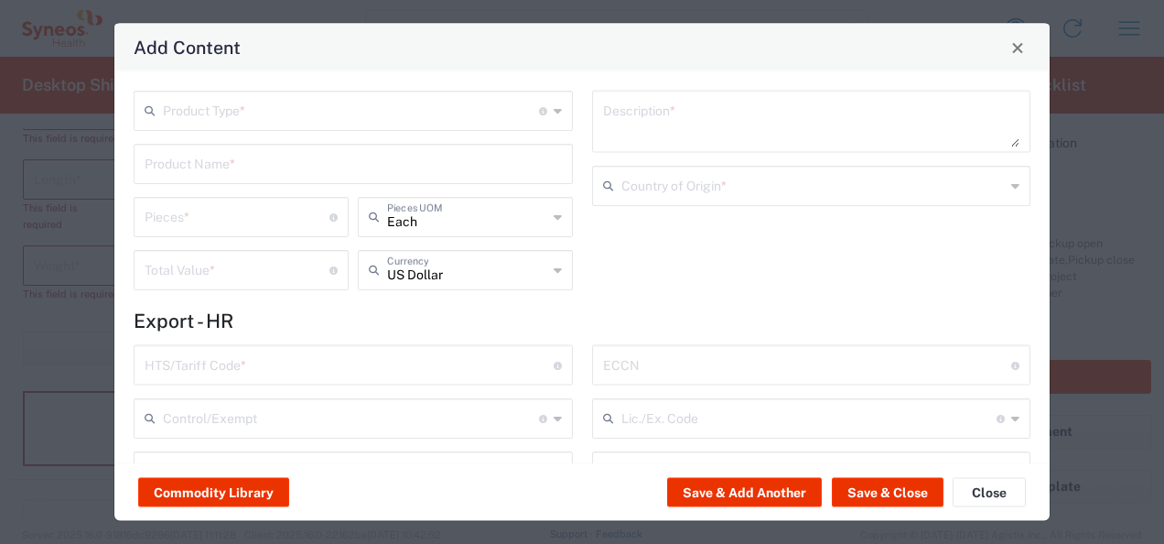
click at [386, 110] on input "text" at bounding box center [351, 109] width 376 height 32
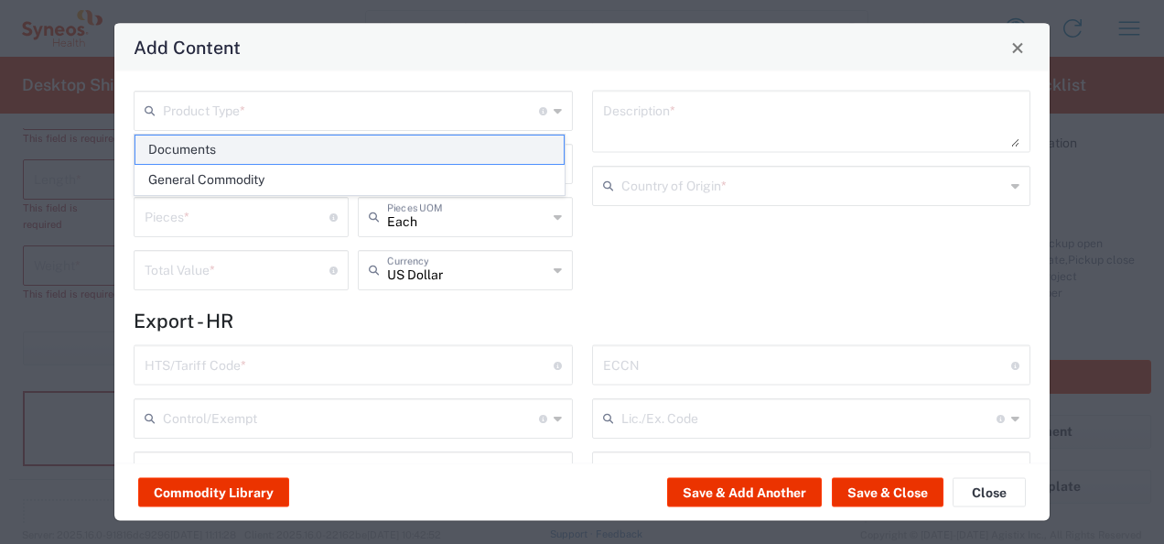
click at [392, 140] on span "Documents" at bounding box center [349, 149] width 428 height 28
type input "Documents"
type input "1"
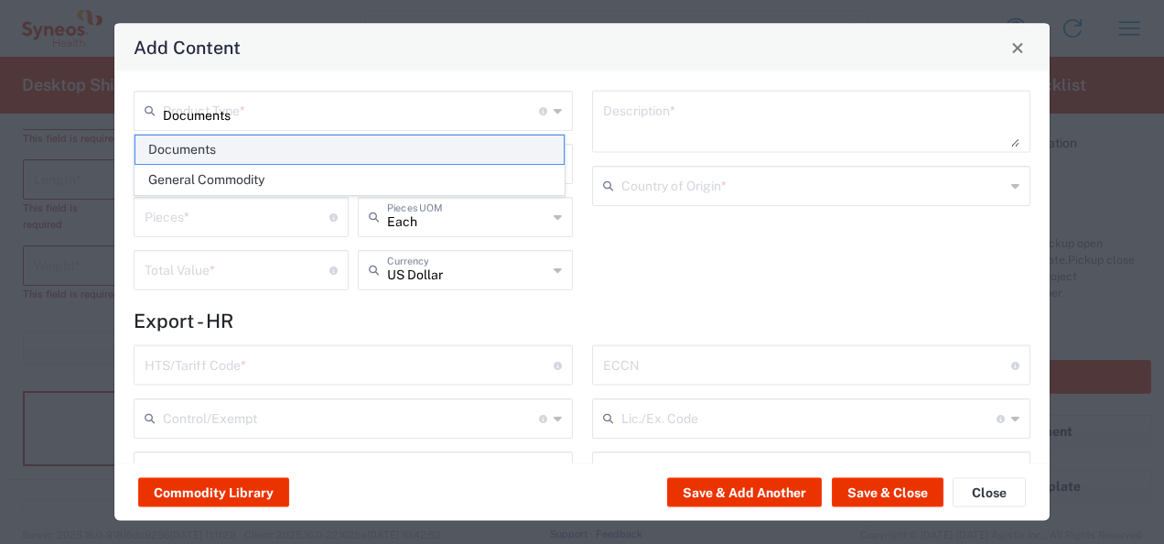
type textarea "Documents"
type input "[GEOGRAPHIC_DATA]"
type input "0000.00.0000"
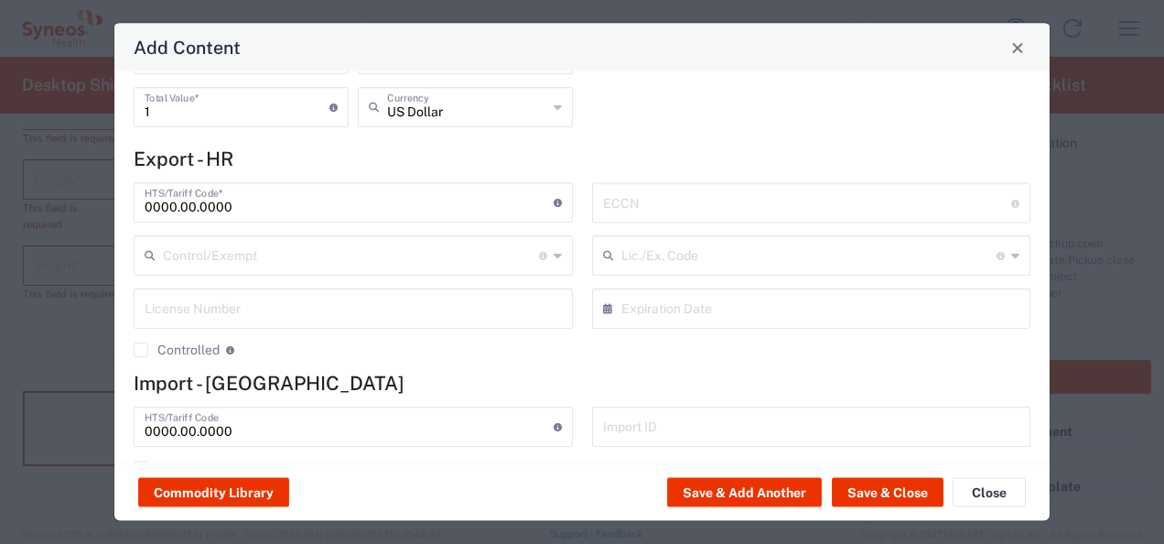
scroll to position [206, 0]
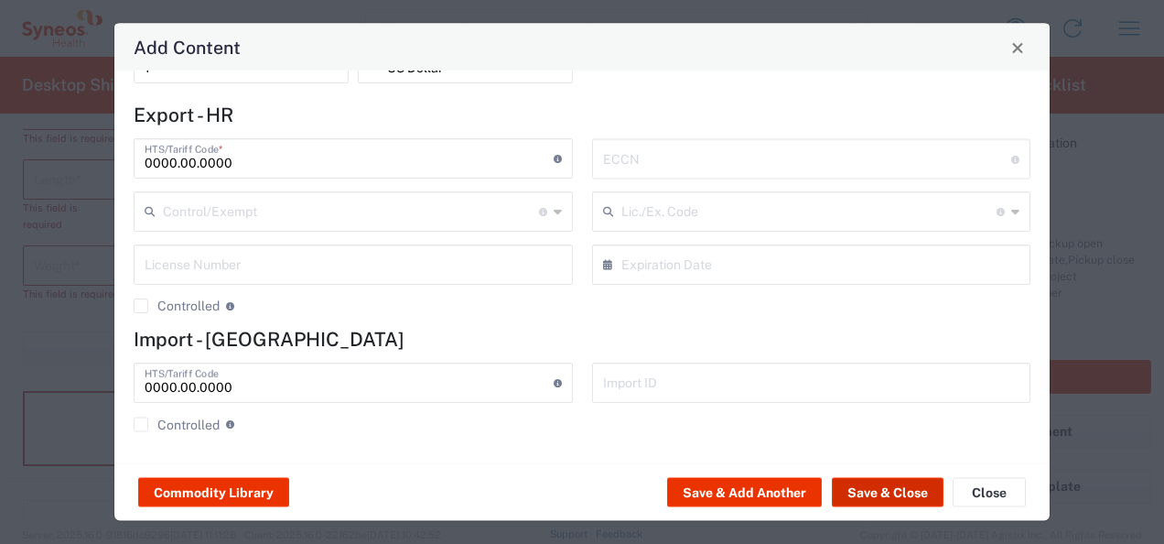
click at [864, 489] on button "Save & Close" at bounding box center [888, 492] width 112 height 29
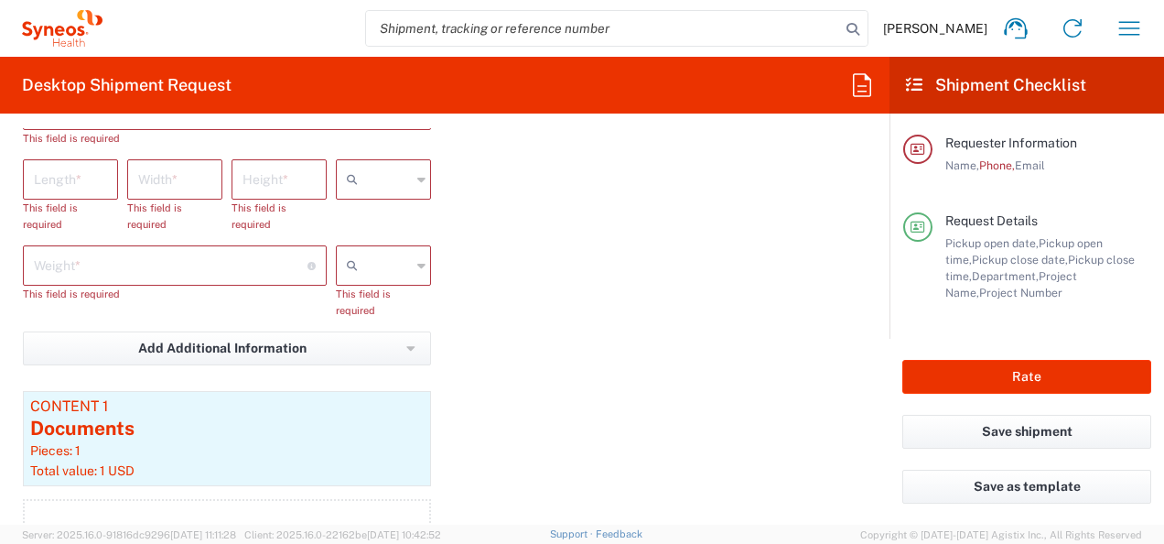
click at [220, 264] on input "number" at bounding box center [171, 264] width 274 height 32
type input "1"
click at [374, 262] on input "text" at bounding box center [388, 265] width 46 height 29
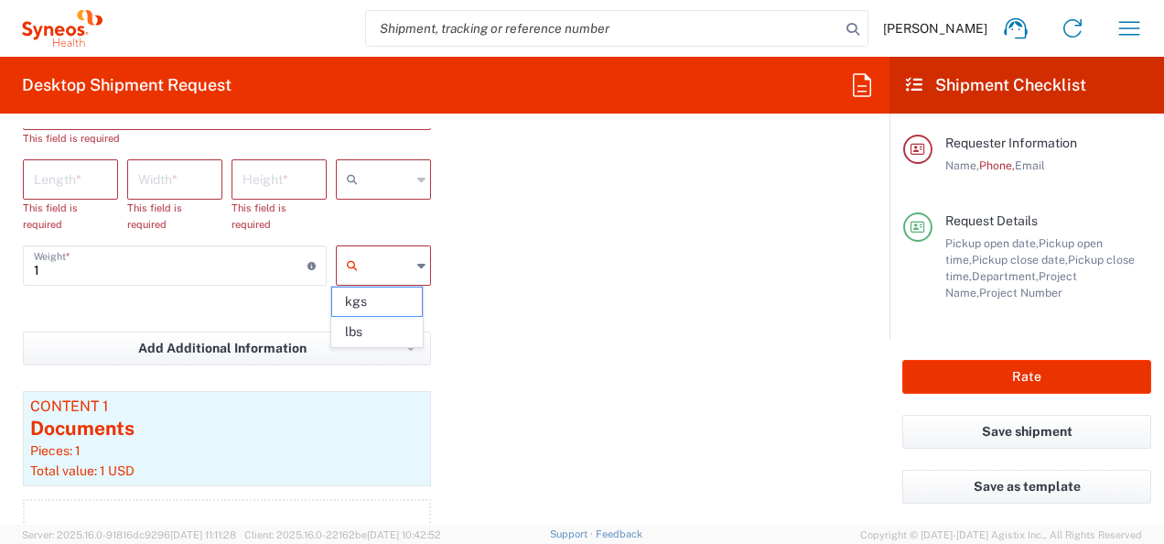
click at [371, 296] on span "kgs" at bounding box center [377, 301] width 90 height 28
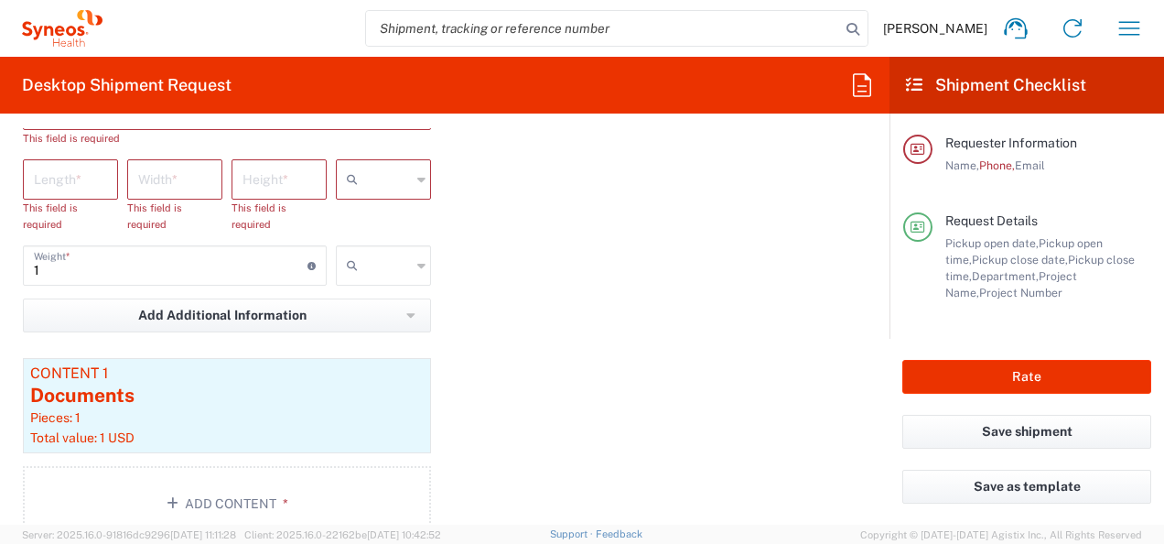
type input "kgs"
click at [377, 178] on input "text" at bounding box center [388, 179] width 46 height 29
click at [373, 211] on span "cm" at bounding box center [377, 215] width 90 height 28
type input "cm"
click at [271, 173] on input "number" at bounding box center [279, 178] width 73 height 32
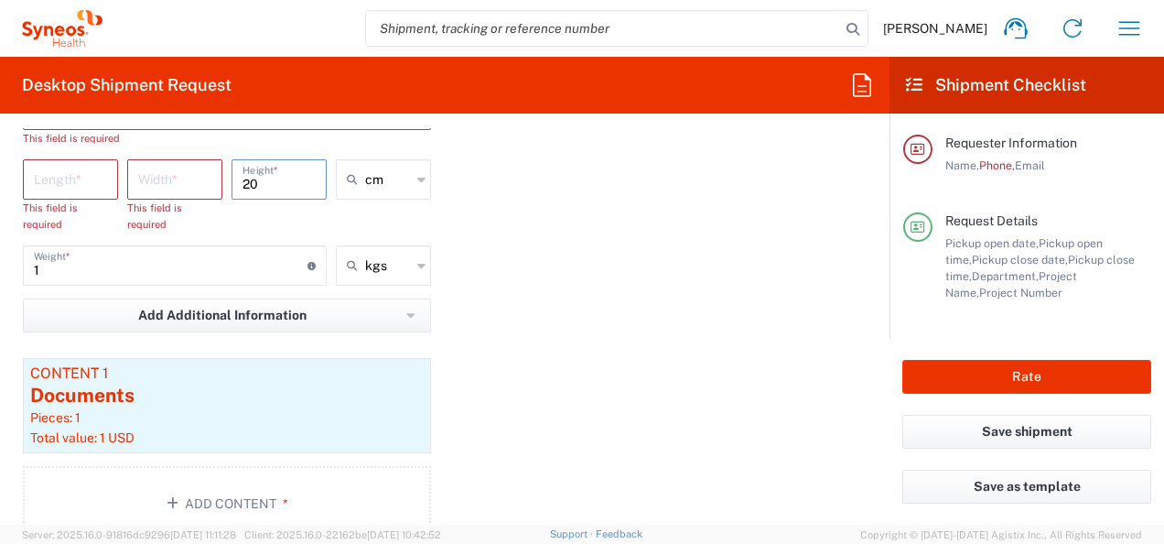
type input "20"
click at [146, 178] on input "number" at bounding box center [174, 178] width 73 height 32
type input "1"
click at [34, 163] on input "number" at bounding box center [70, 178] width 73 height 32
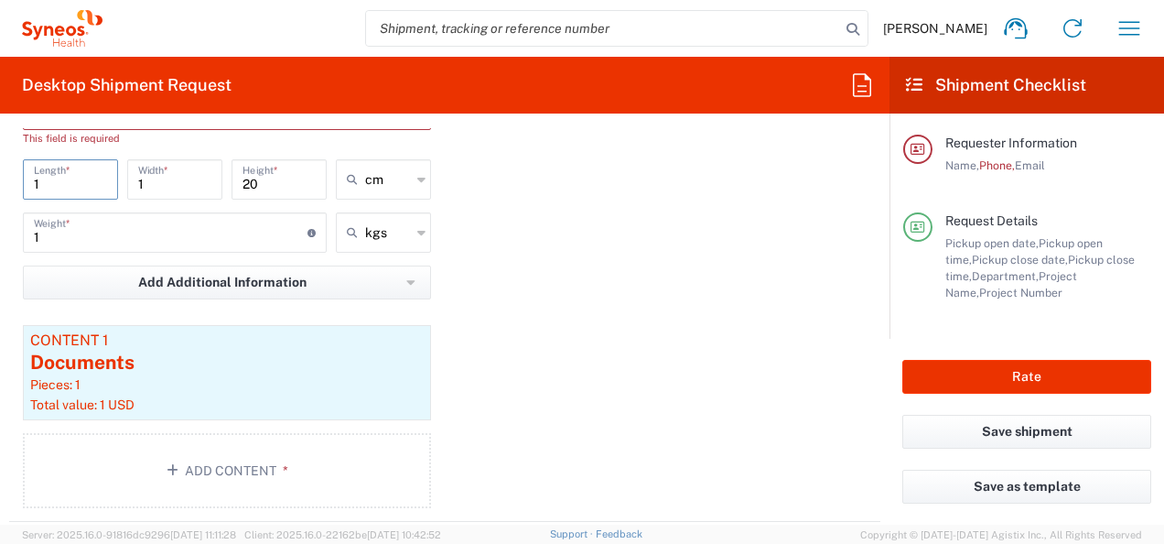
type input "1"
click at [610, 232] on div "Package 1 Type * Material used to package goods Envelope Large Box Medium Box P…" at bounding box center [444, 250] width 871 height 543
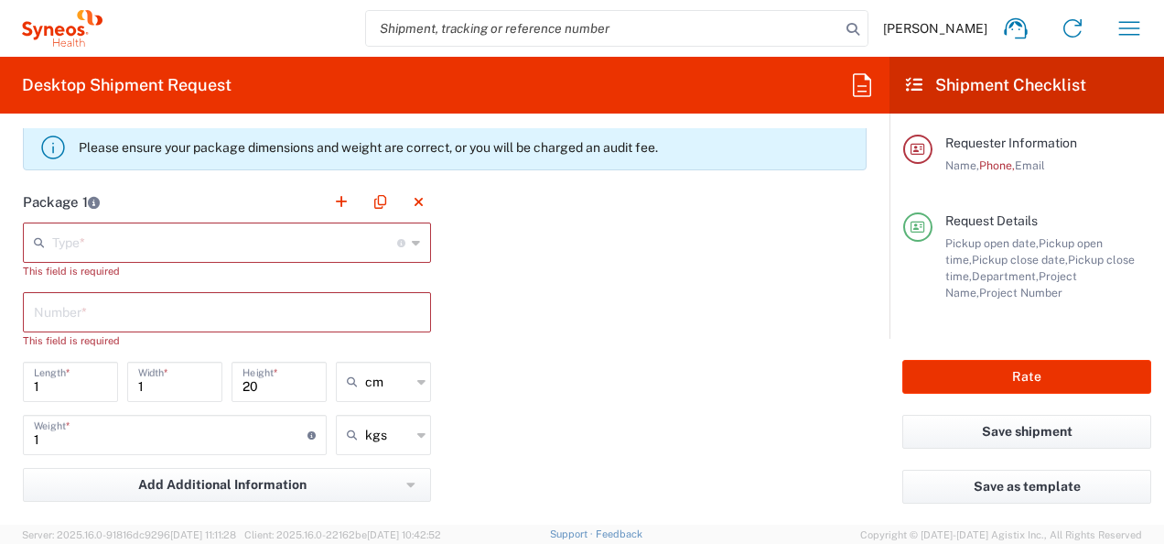
scroll to position [1713, 0]
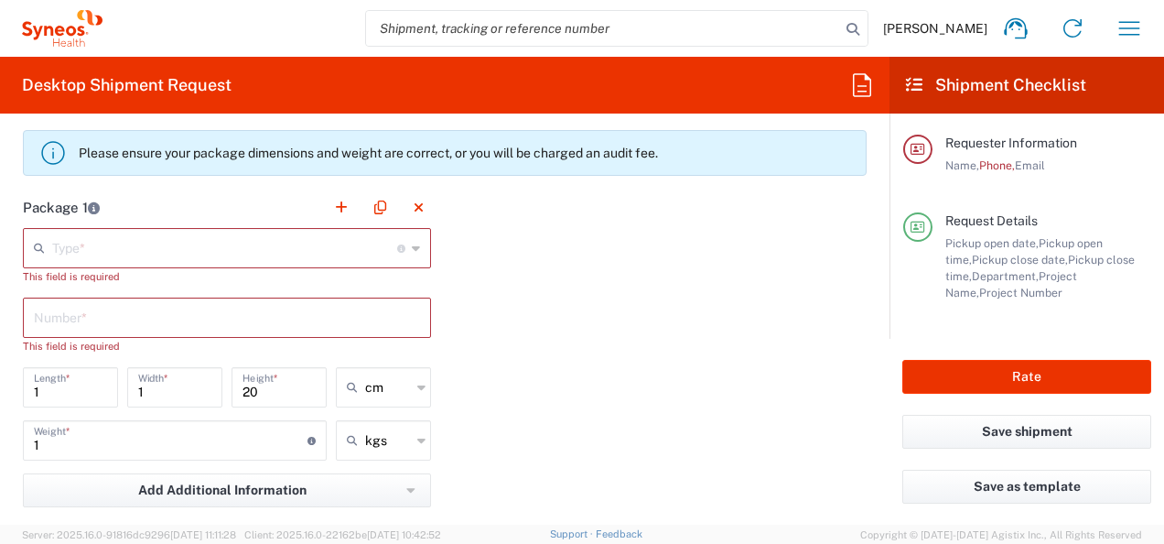
click at [112, 317] on input "text" at bounding box center [227, 316] width 386 height 32
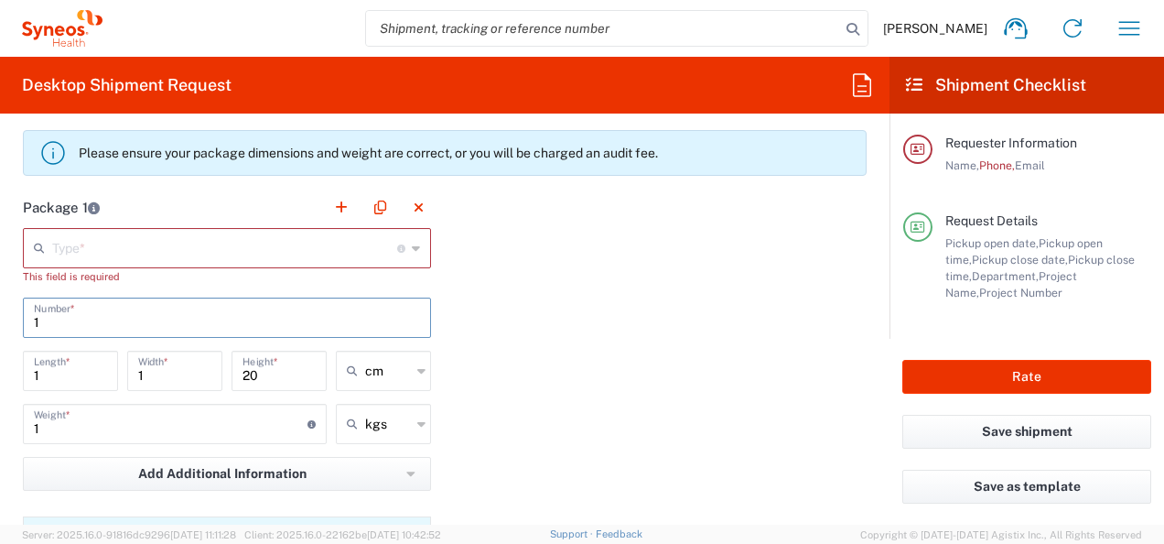
type input "1"
click at [414, 243] on div "Type * Material used to package goods" at bounding box center [227, 248] width 408 height 40
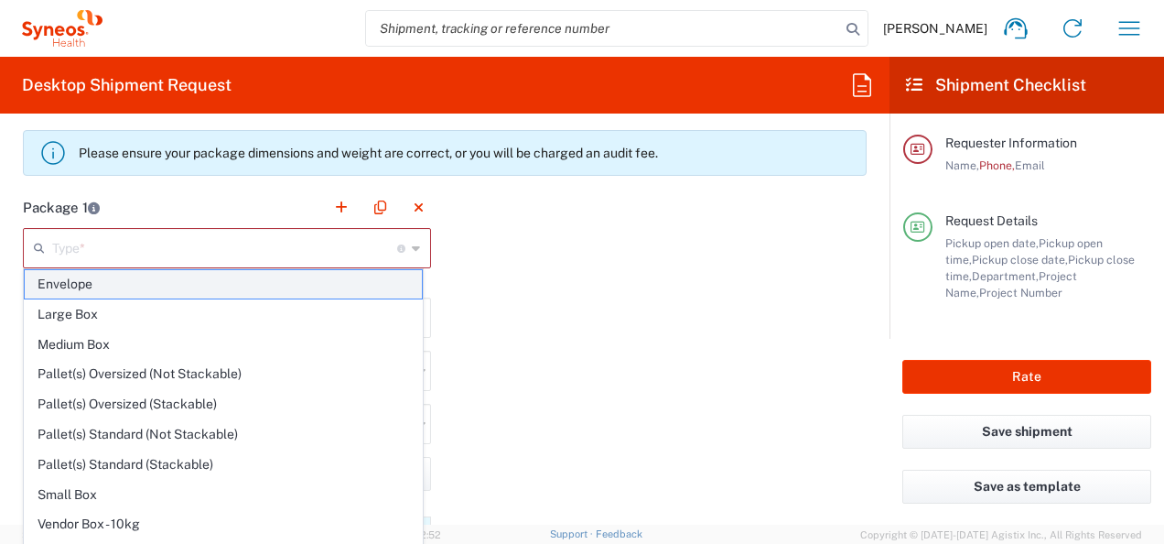
click at [355, 282] on span "Envelope" at bounding box center [223, 284] width 397 height 28
type input "Envelope"
type input "24.13"
type input "31.75"
type input "0.64"
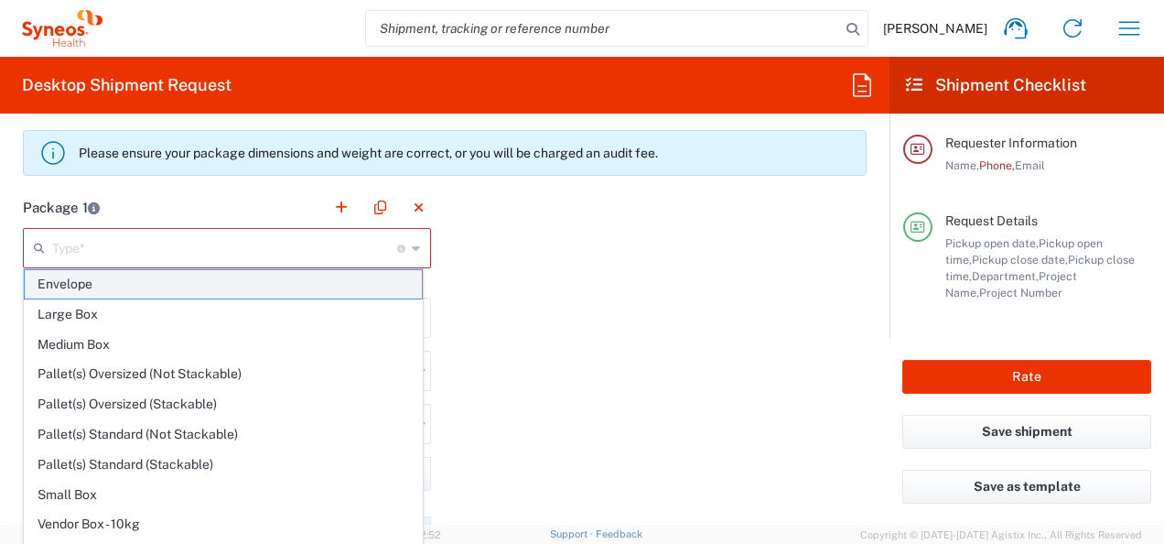
type input "0.45"
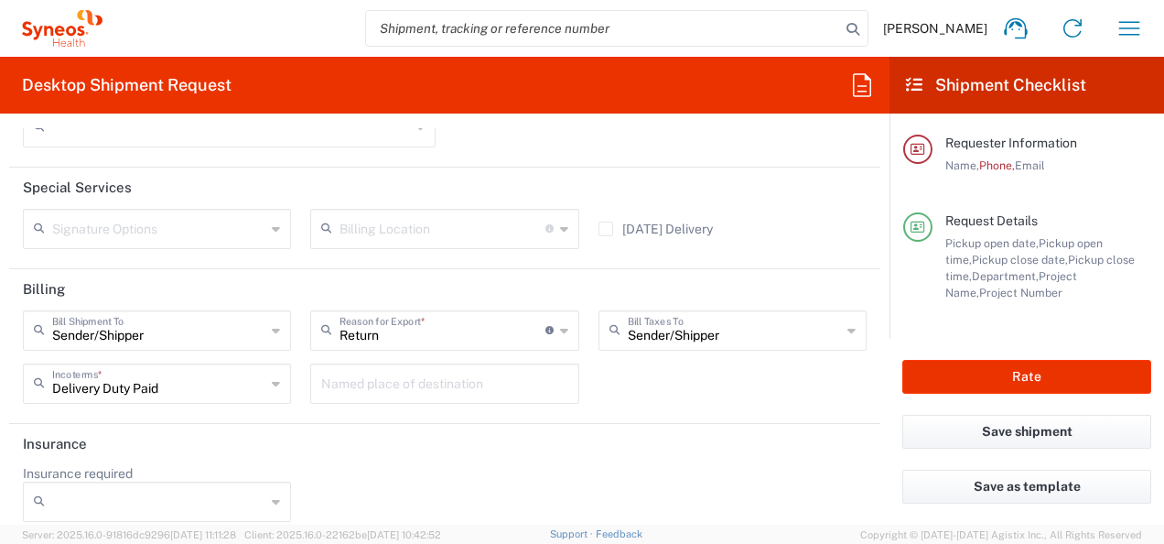
scroll to position [2738, 0]
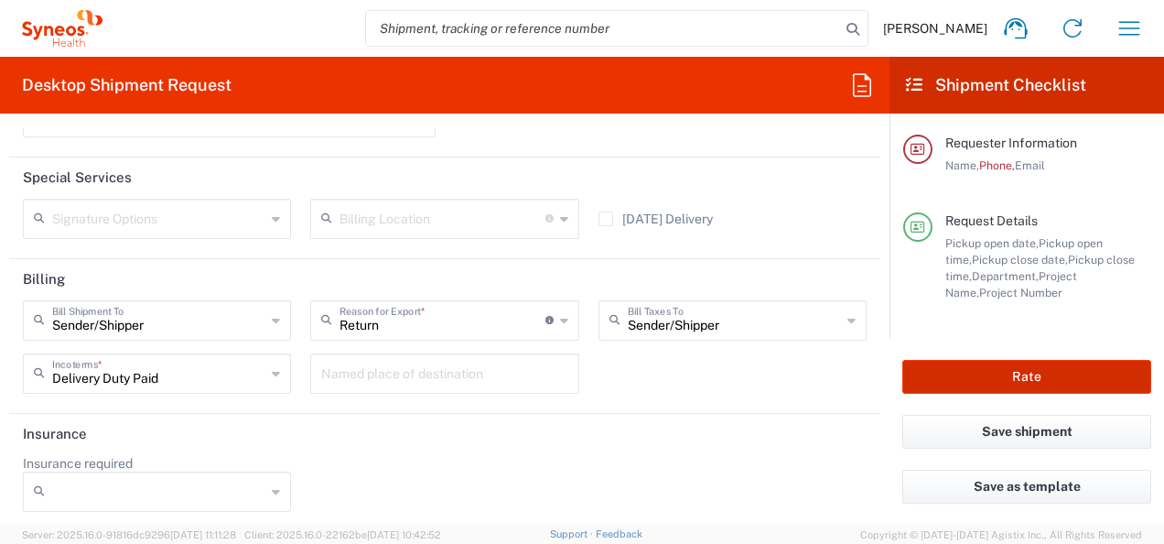
click at [933, 385] on button "Rate" at bounding box center [1027, 377] width 249 height 34
click at [946, 372] on button "Rate" at bounding box center [1027, 377] width 249 height 34
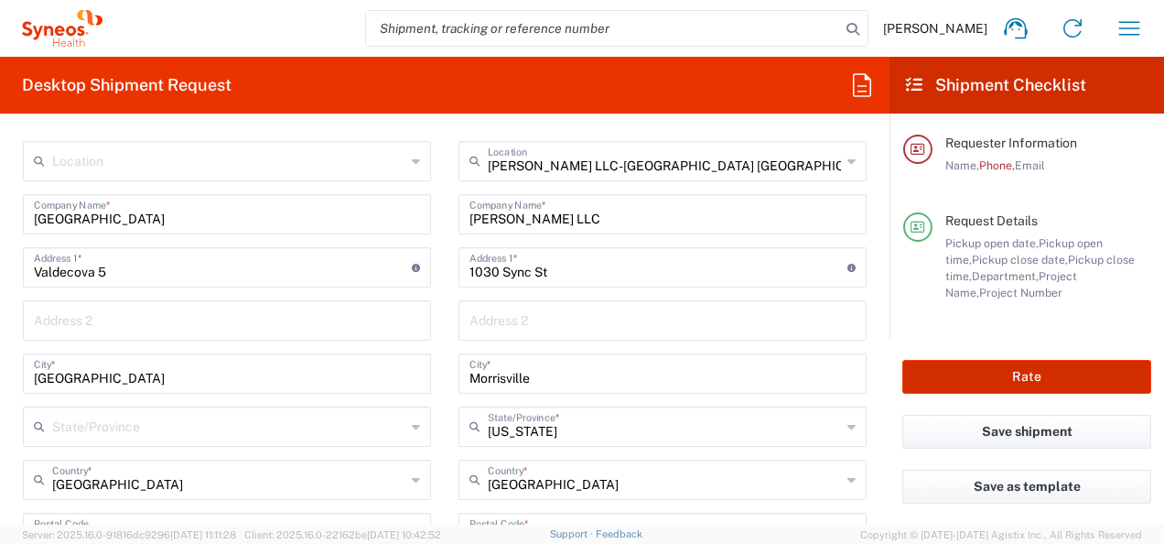
scroll to position [0, 0]
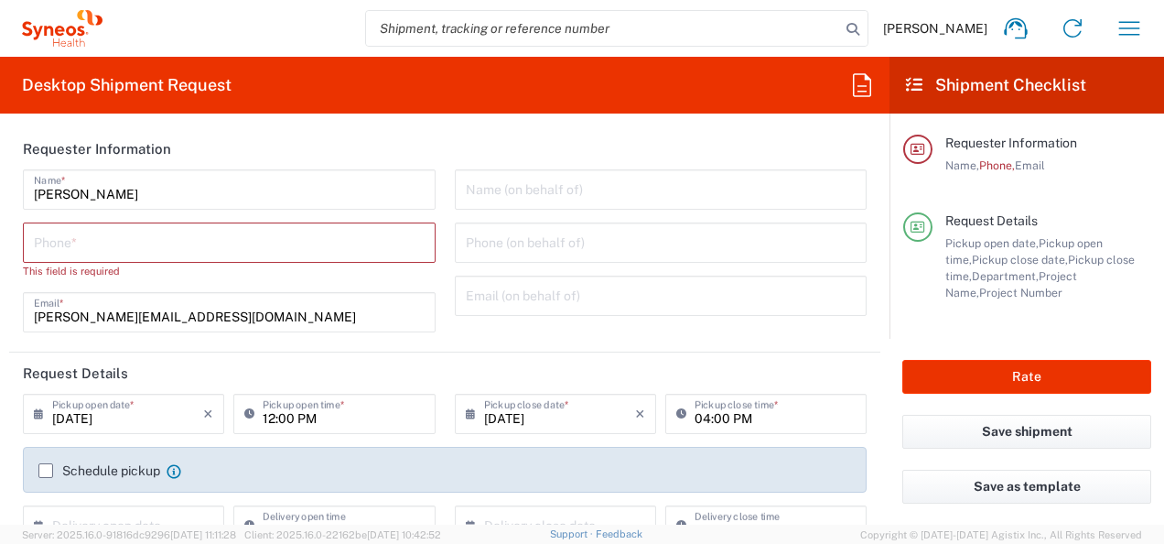
click at [232, 254] on input "tel" at bounding box center [229, 241] width 391 height 32
type input "0921639521"
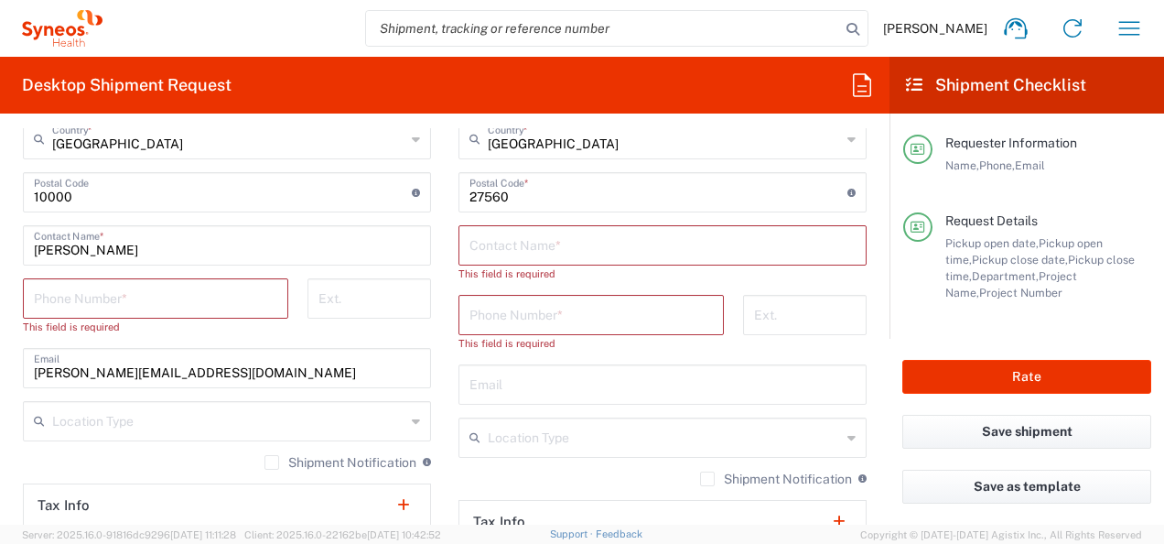
scroll to position [1049, 0]
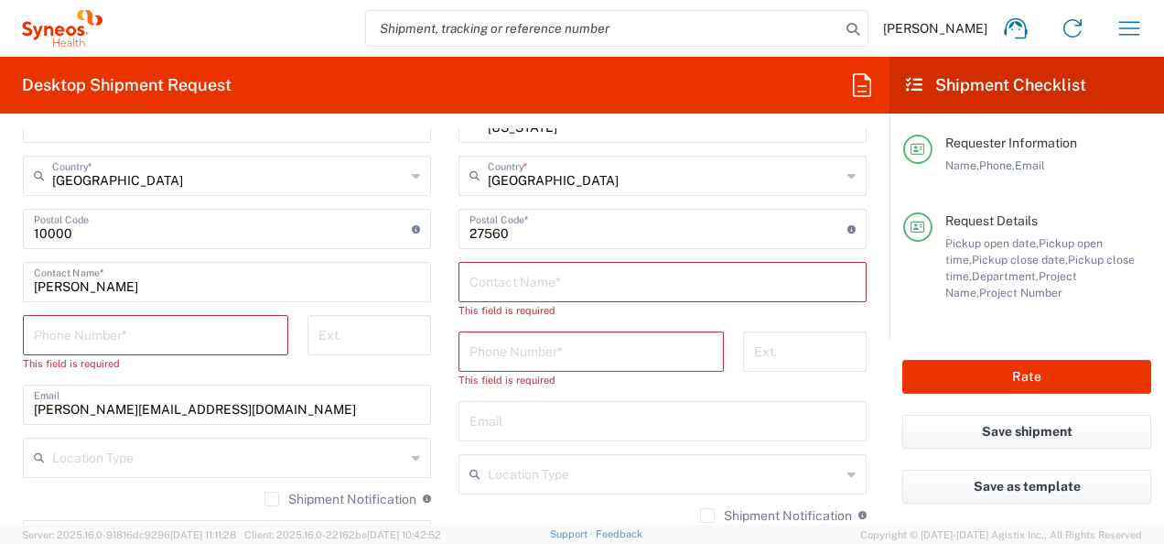
click at [499, 277] on input "text" at bounding box center [663, 281] width 386 height 32
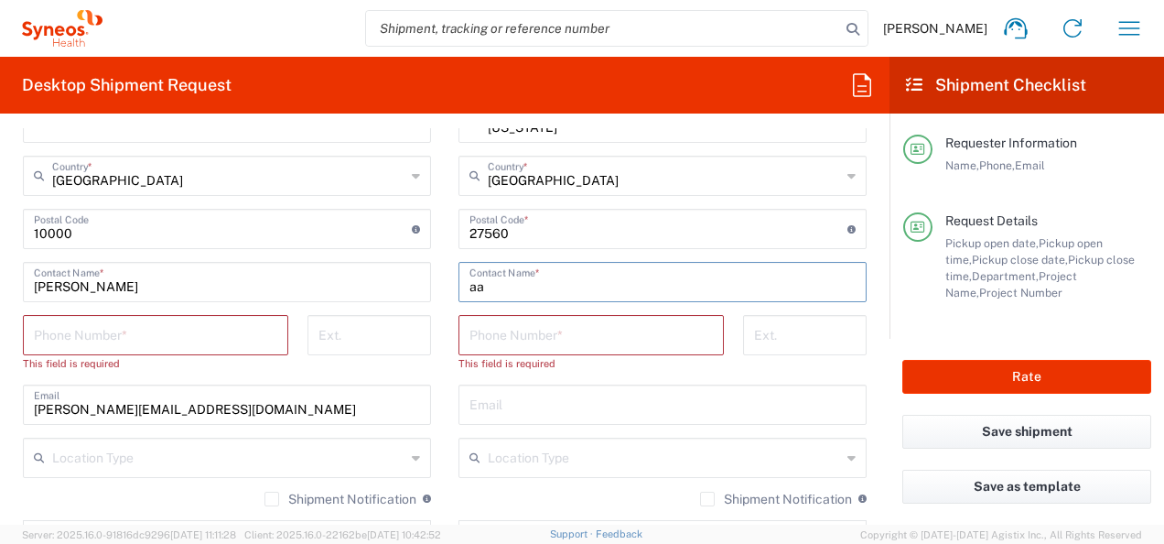
type input "aa"
click at [505, 337] on input "tel" at bounding box center [591, 334] width 243 height 32
type input "0921639521"
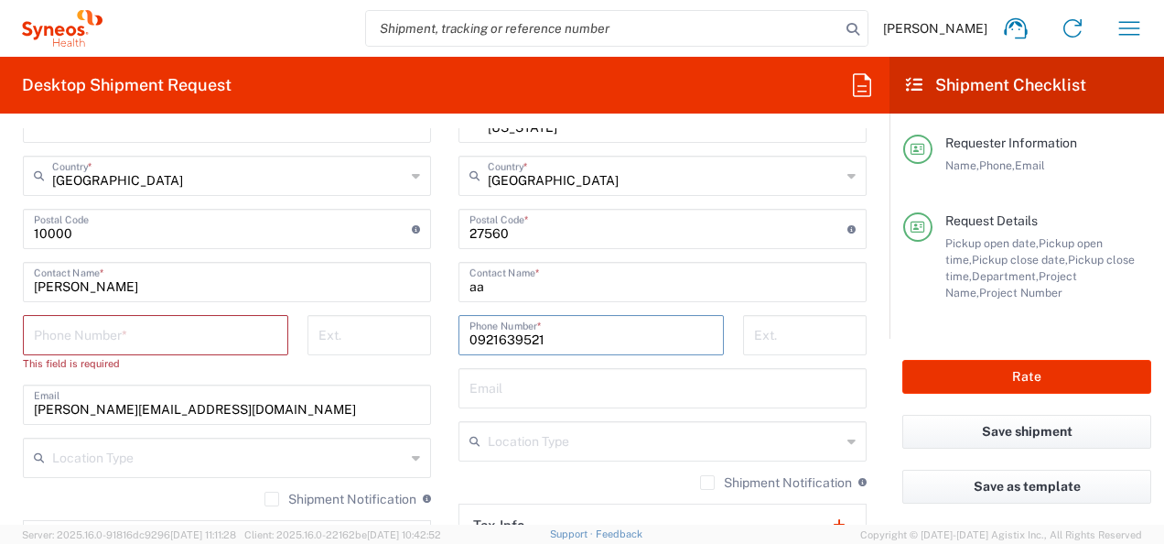
click at [73, 328] on input "tel" at bounding box center [155, 334] width 243 height 32
type input "0921639521"
type input "[PERSON_NAME][EMAIL_ADDRESS][DOMAIN_NAME]"
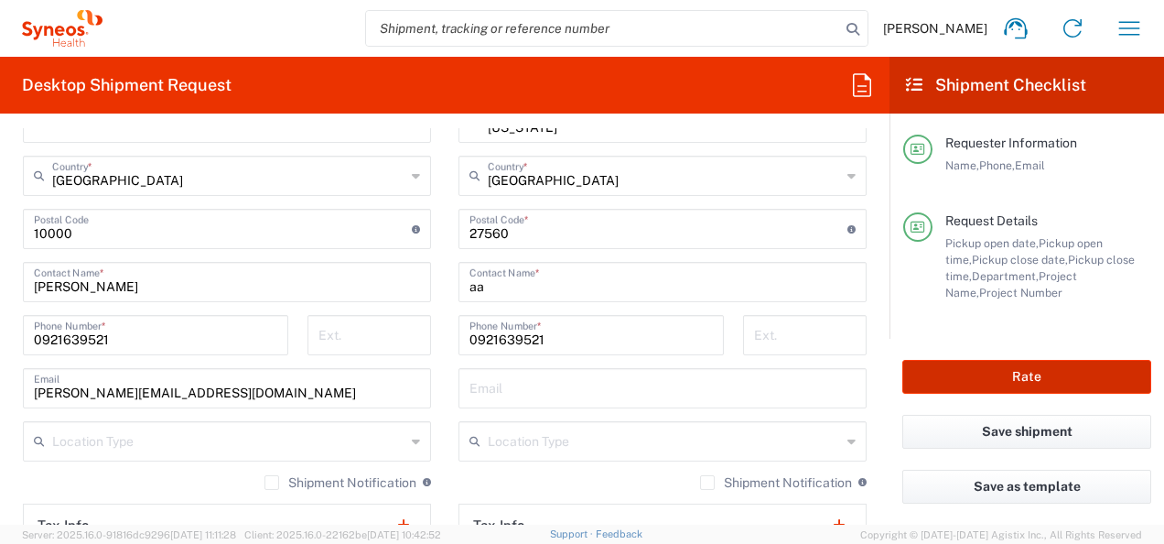
click at [959, 381] on button "Rate" at bounding box center [1027, 377] width 249 height 34
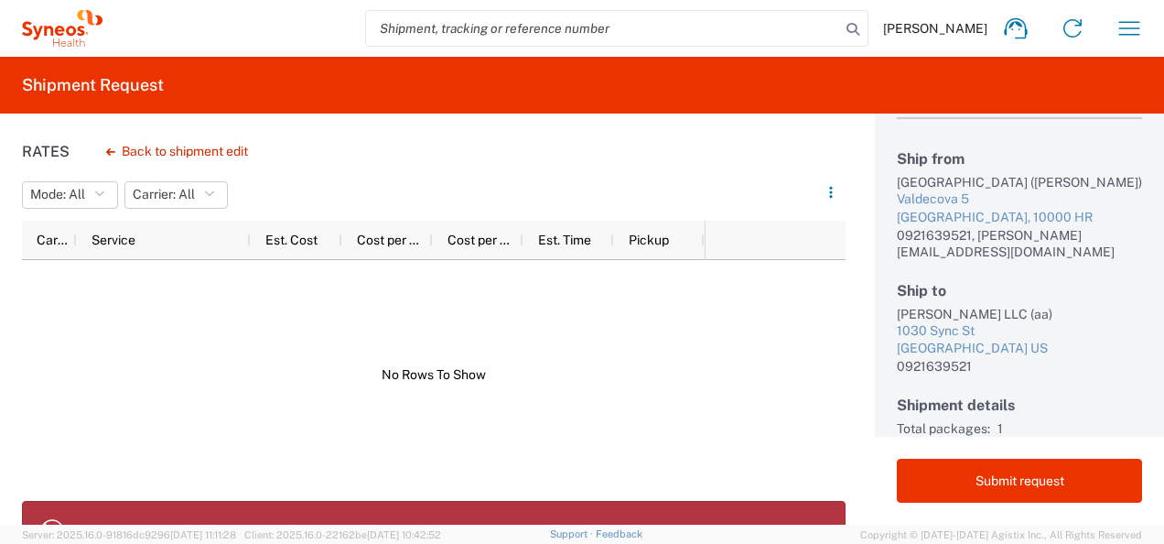
scroll to position [64, 0]
click at [119, 454] on div at bounding box center [363, 375] width 683 height 230
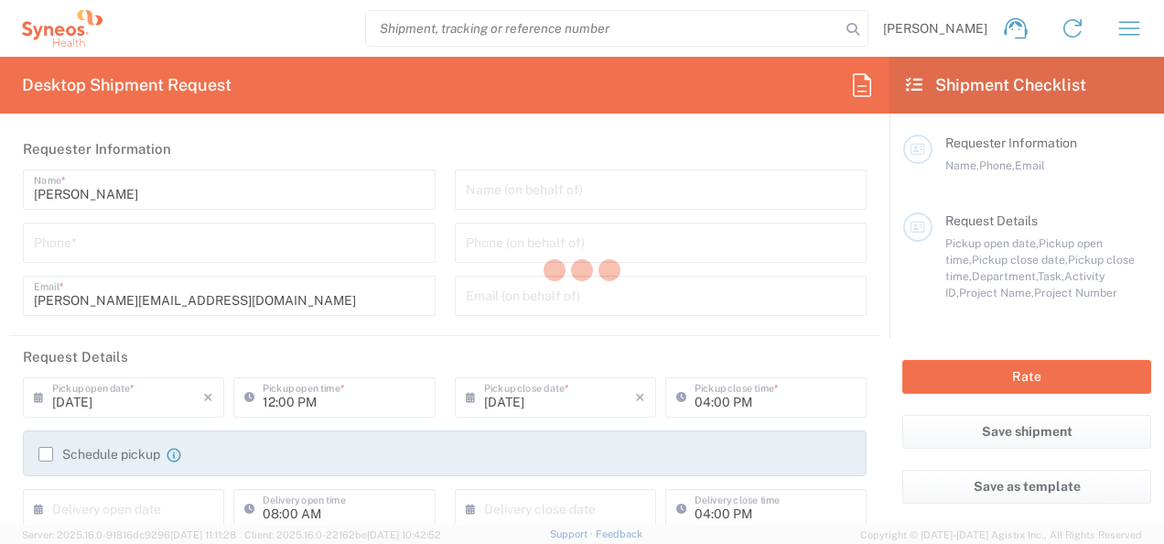
type input "3110"
type input "Syneos Health Croatia doo-HRK FOR IT RETURNS PLEASE REFER TO IT SYNCUP PAGE"
type input "[GEOGRAPHIC_DATA]"
